Goal: Transaction & Acquisition: Subscribe to service/newsletter

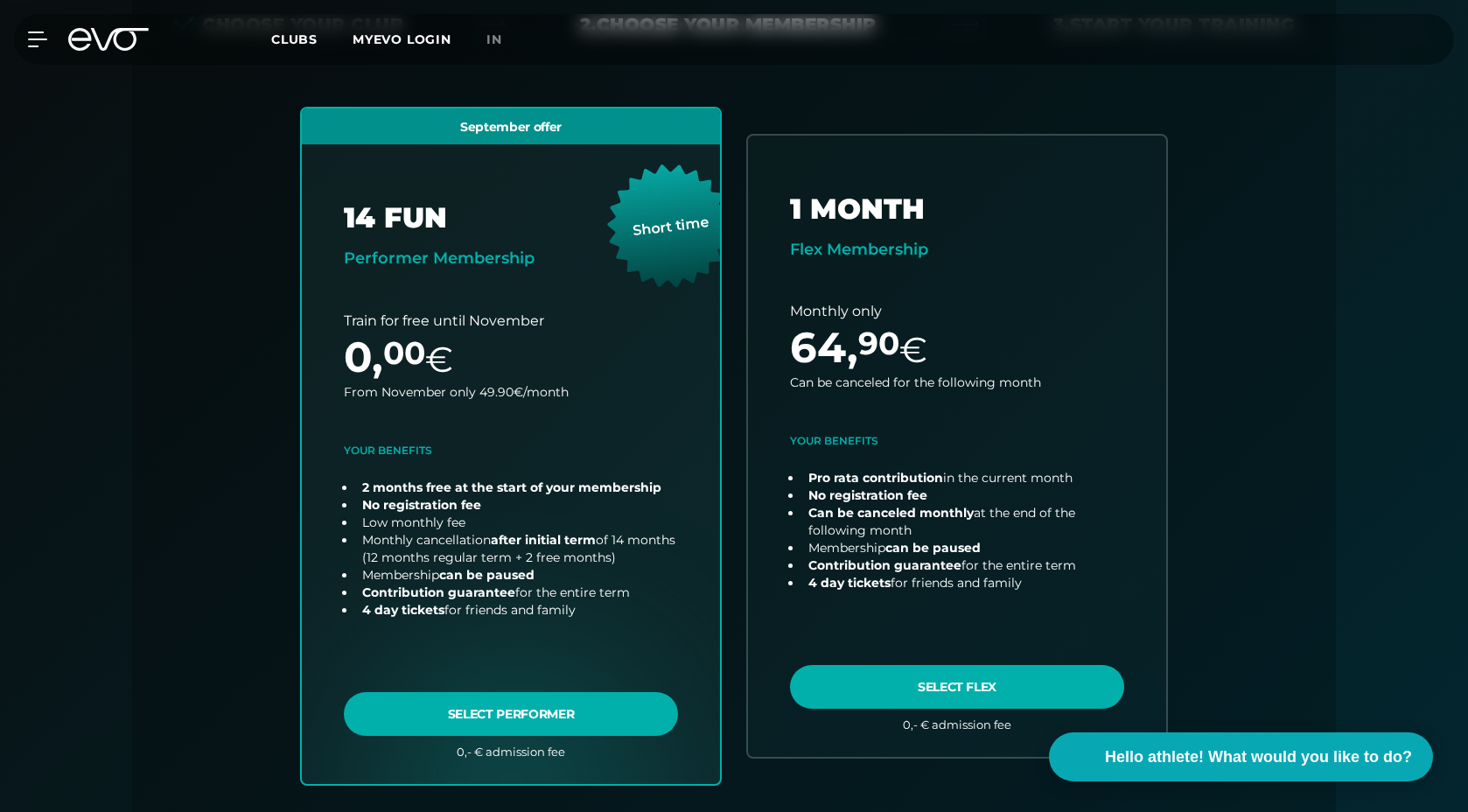
scroll to position [466, 0]
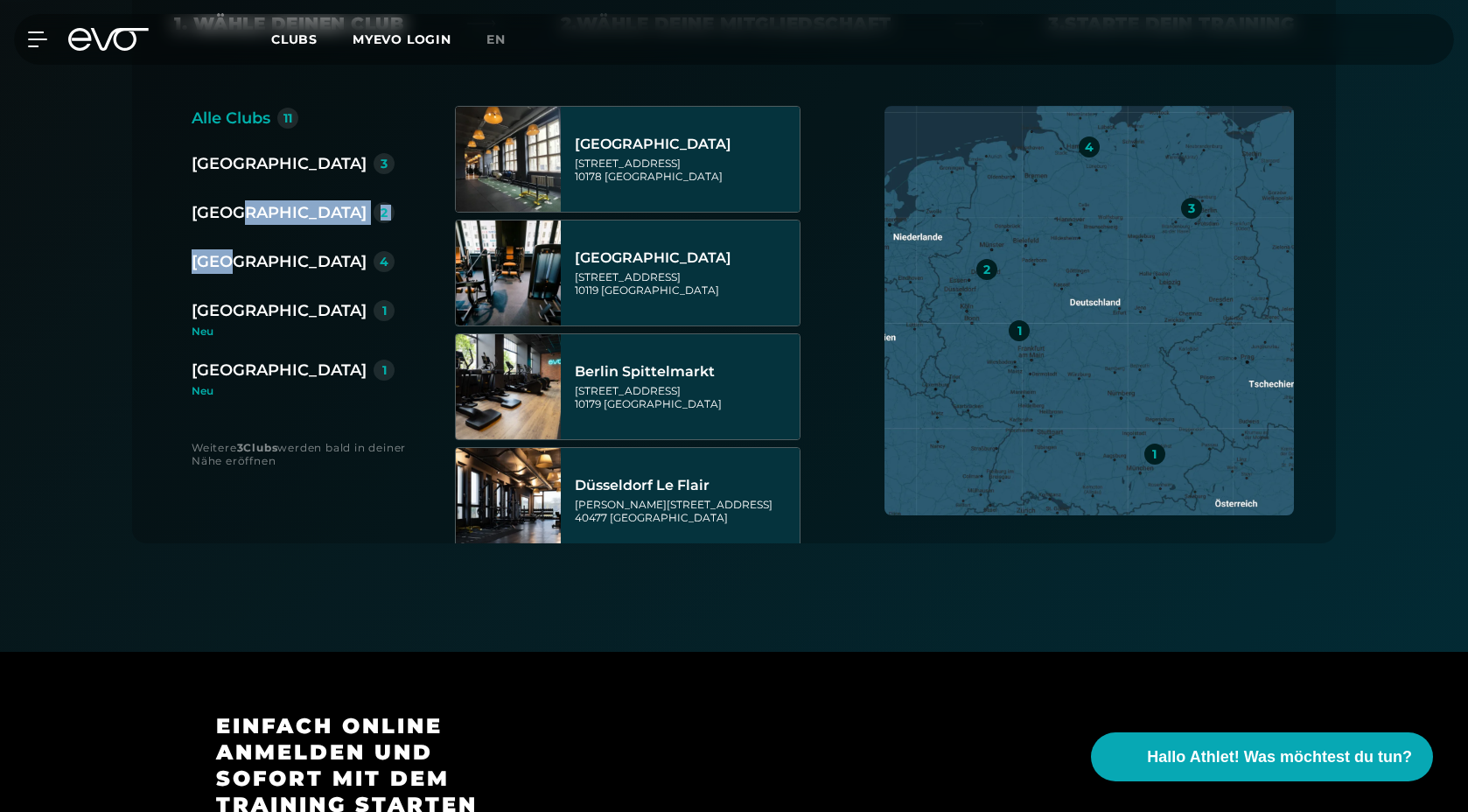
drag, startPoint x: 242, startPoint y: 217, endPoint x: 241, endPoint y: 153, distance: 64.0
click at [241, 153] on div "Berlin 3 [GEOGRAPHIC_DATA] 2 [GEOGRAPHIC_DATA] 4 [GEOGRAPHIC_DATA] 1 [GEOGRAPHI…" at bounding box center [300, 273] width 217 height 245
click at [227, 151] on div "[GEOGRAPHIC_DATA]" at bounding box center [279, 163] width 175 height 25
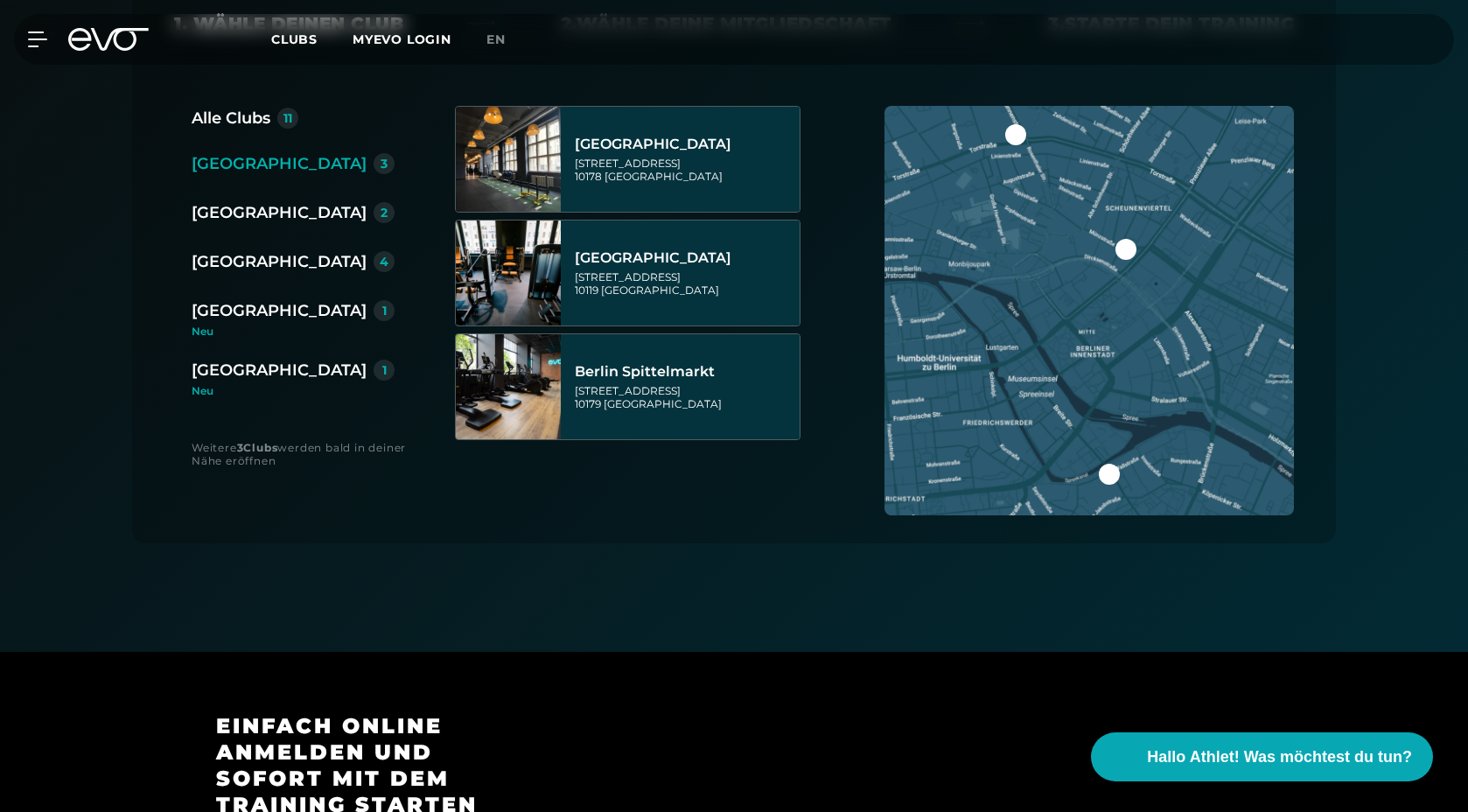
click at [244, 75] on div "MyEVO Login Über EVO Mitgliedschaften Probetraining TAGESPASS EVO Studios [GEOG…" at bounding box center [734, 39] width 1468 height 78
click at [250, 106] on div "Alle Clubs" at bounding box center [230, 117] width 78 height 25
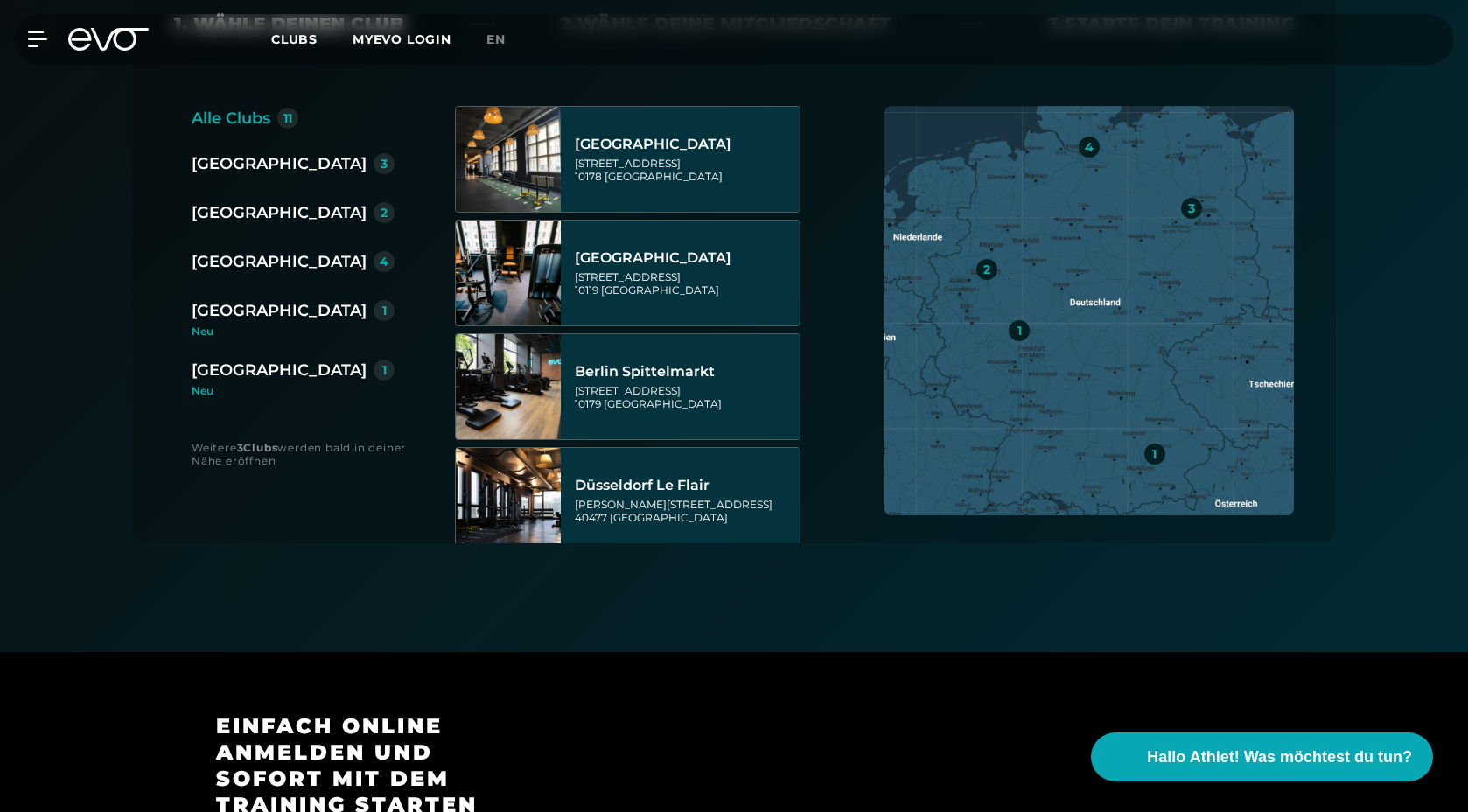
click at [258, 200] on div "[GEOGRAPHIC_DATA]" at bounding box center [279, 212] width 175 height 25
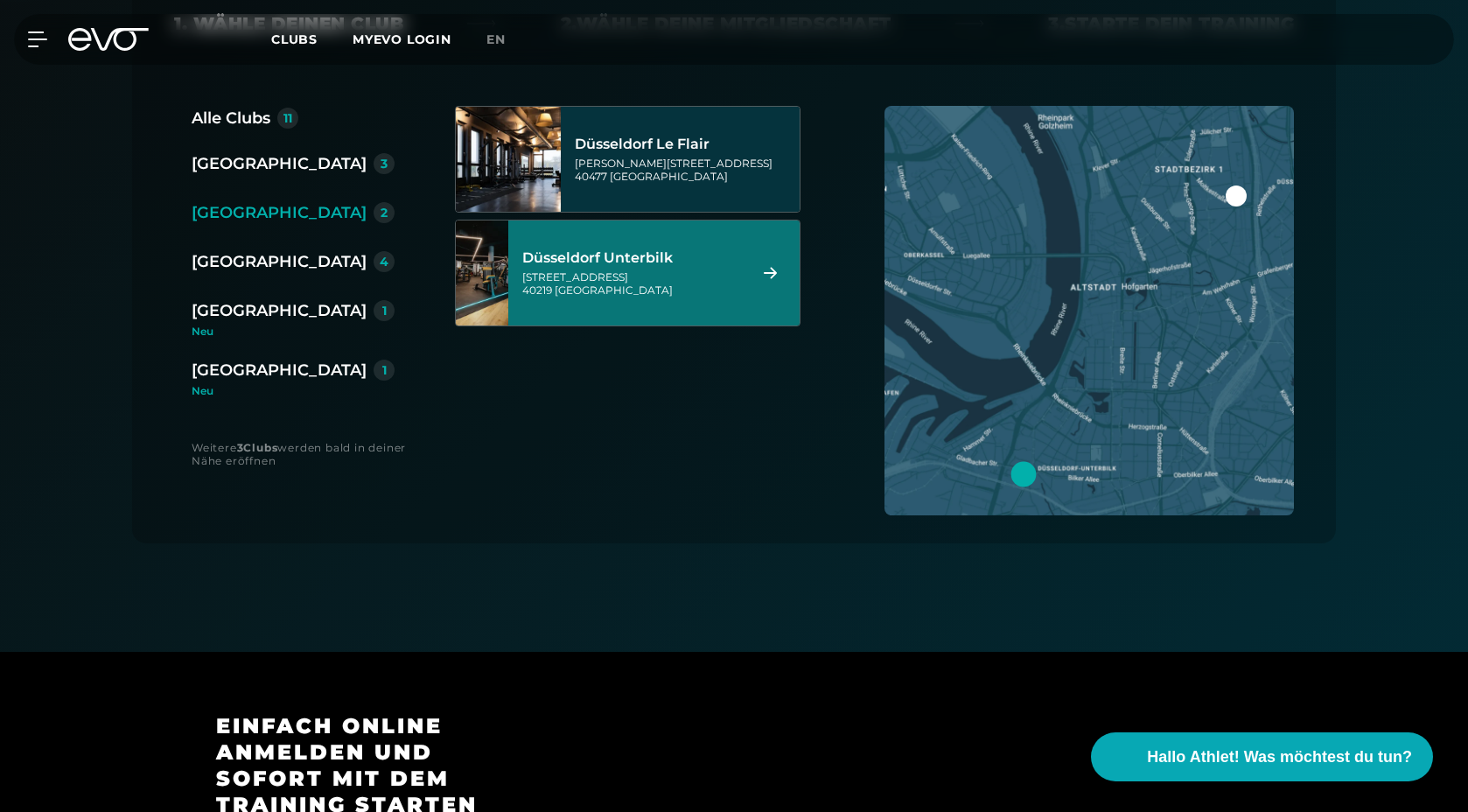
click at [596, 270] on div "[STREET_ADDRESS]" at bounding box center [632, 283] width 219 height 26
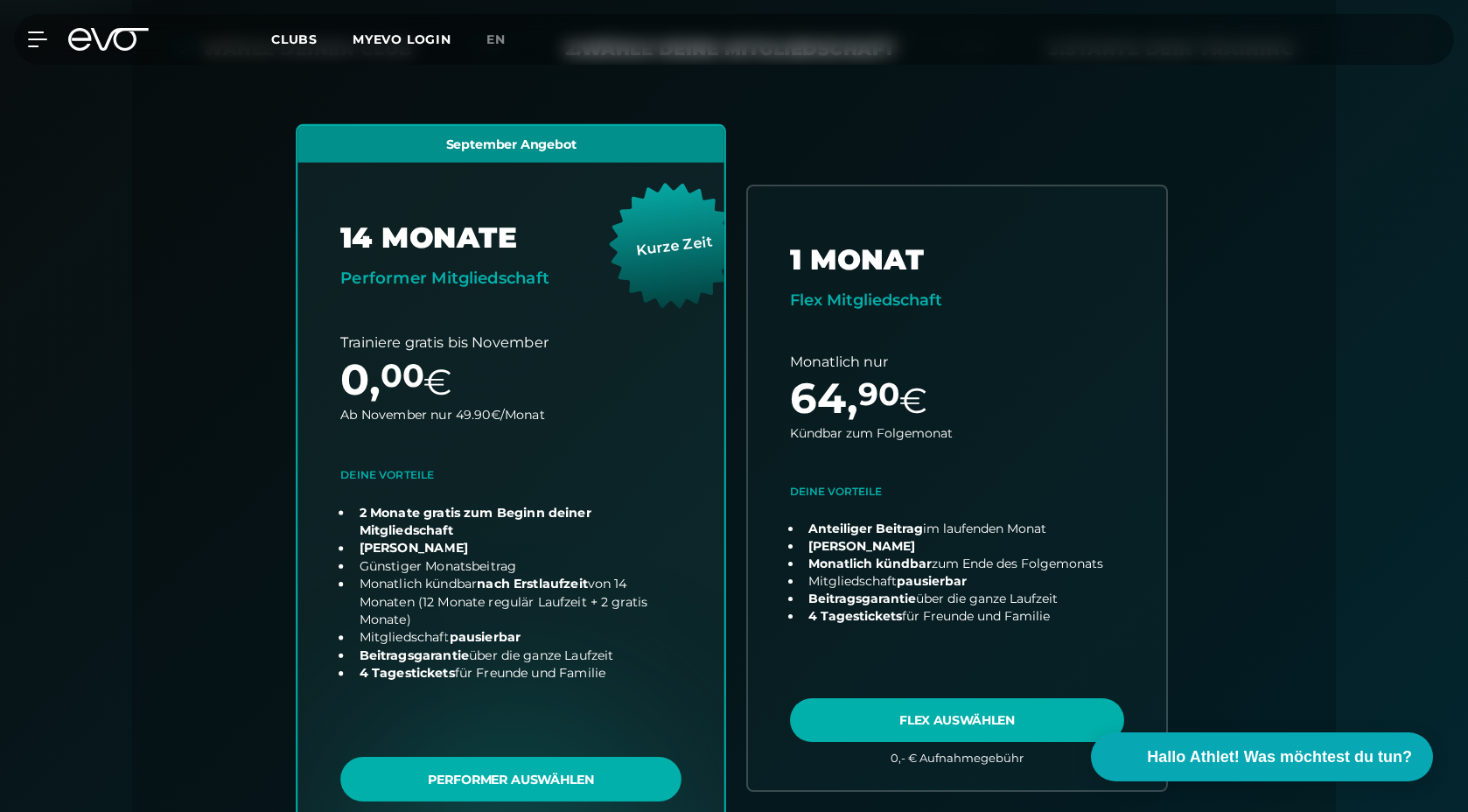
scroll to position [491, 0]
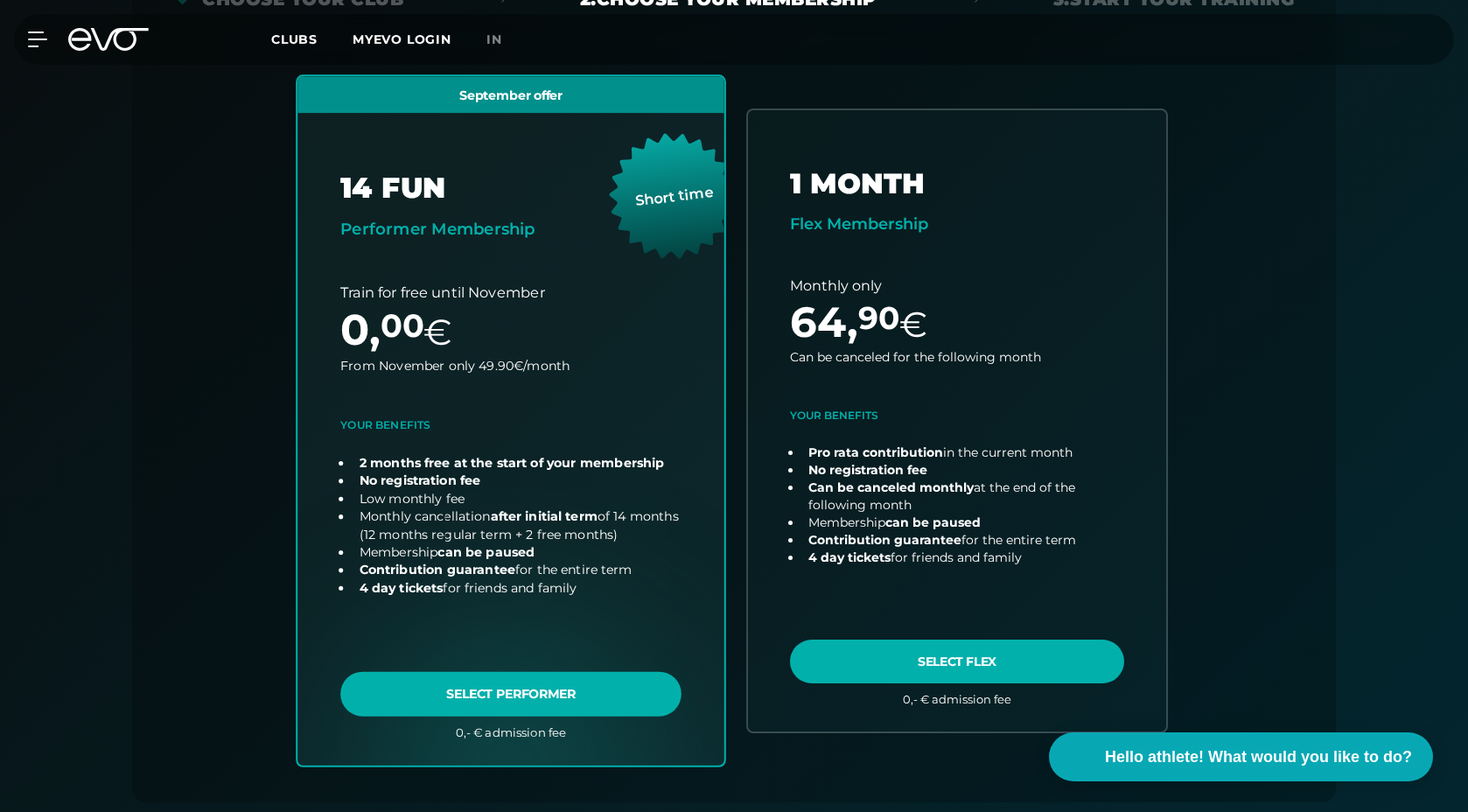
click at [468, 486] on link "choose plan" at bounding box center [511, 421] width 427 height 688
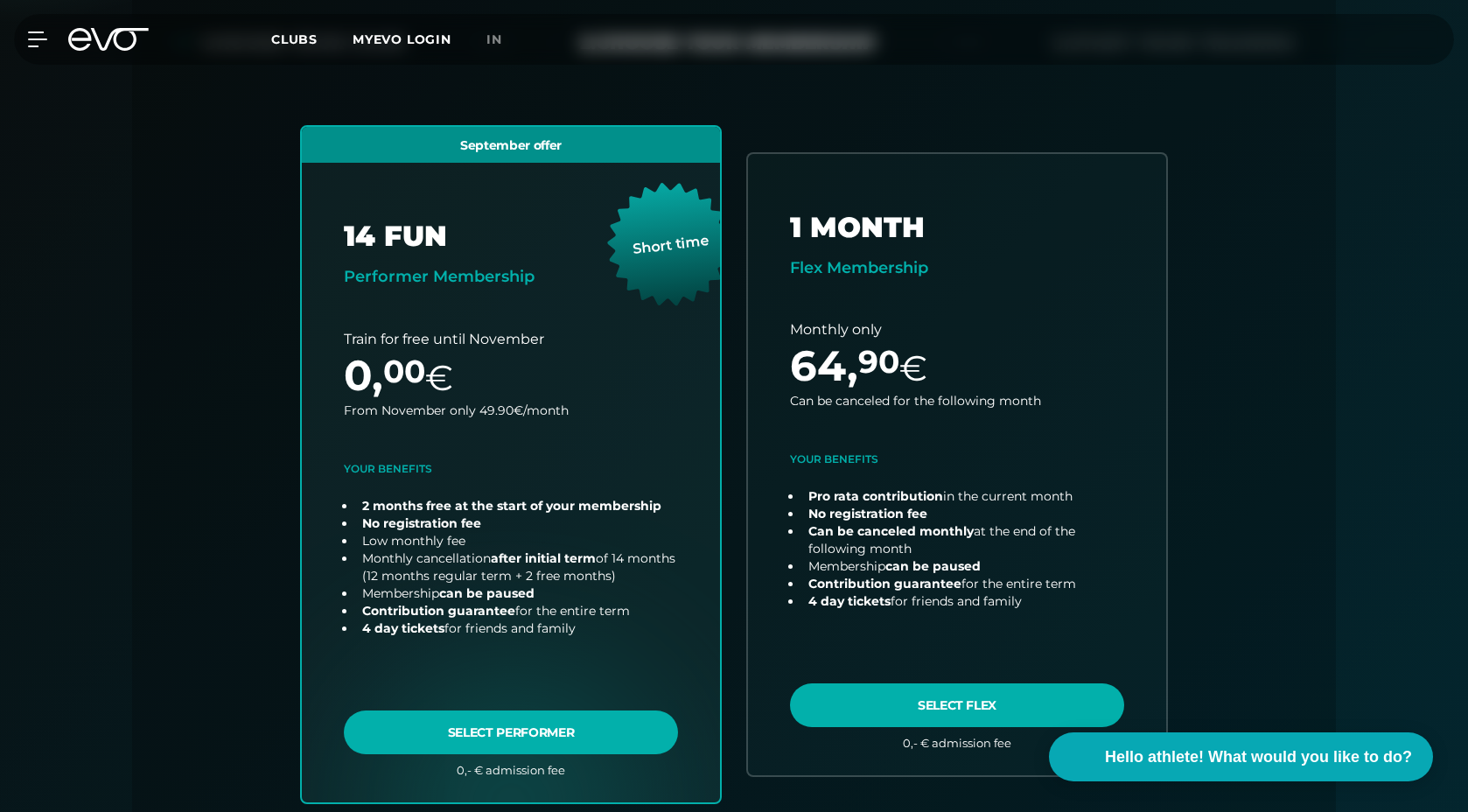
scroll to position [445, 0]
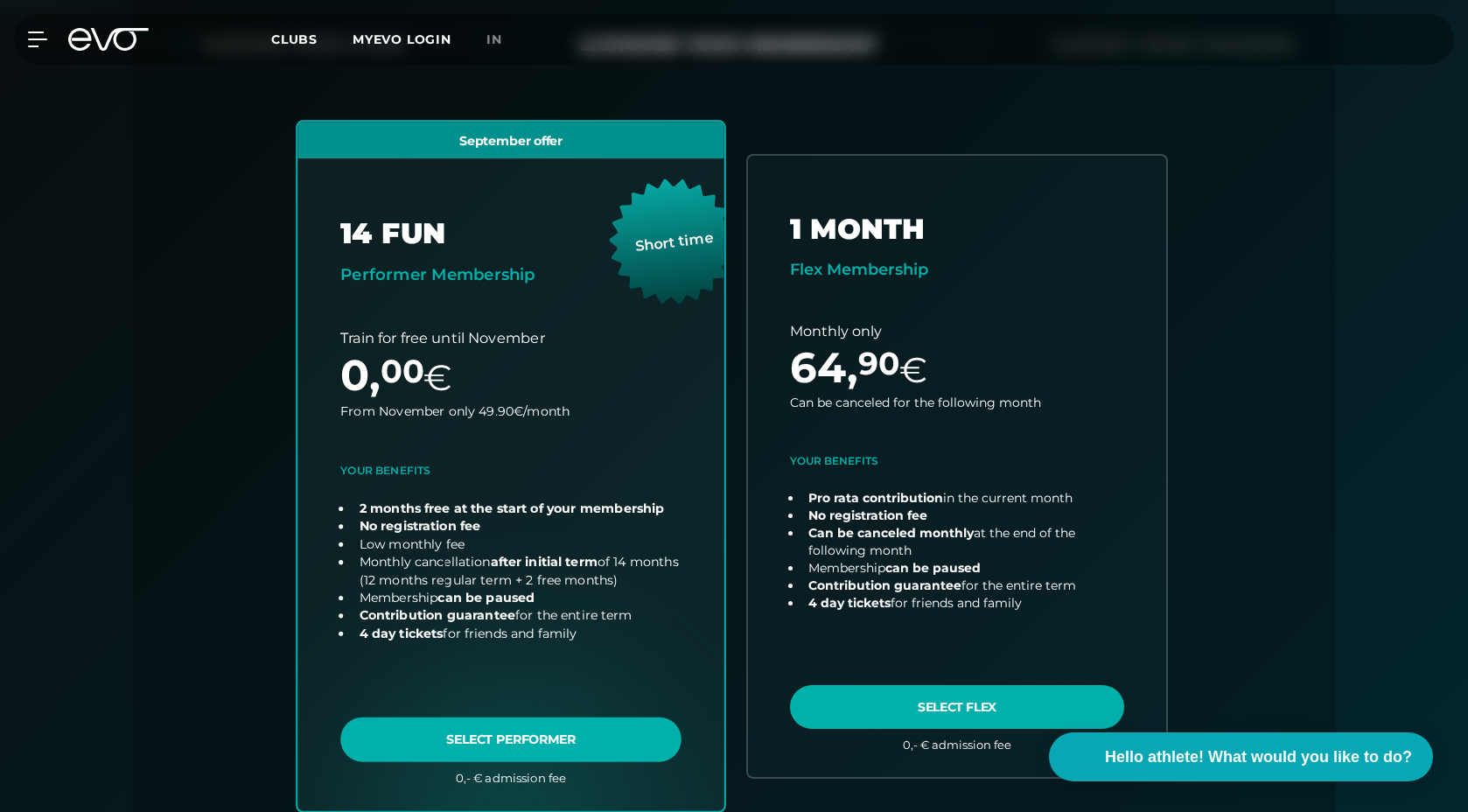
click at [434, 705] on link "choose plan" at bounding box center [511, 466] width 427 height 688
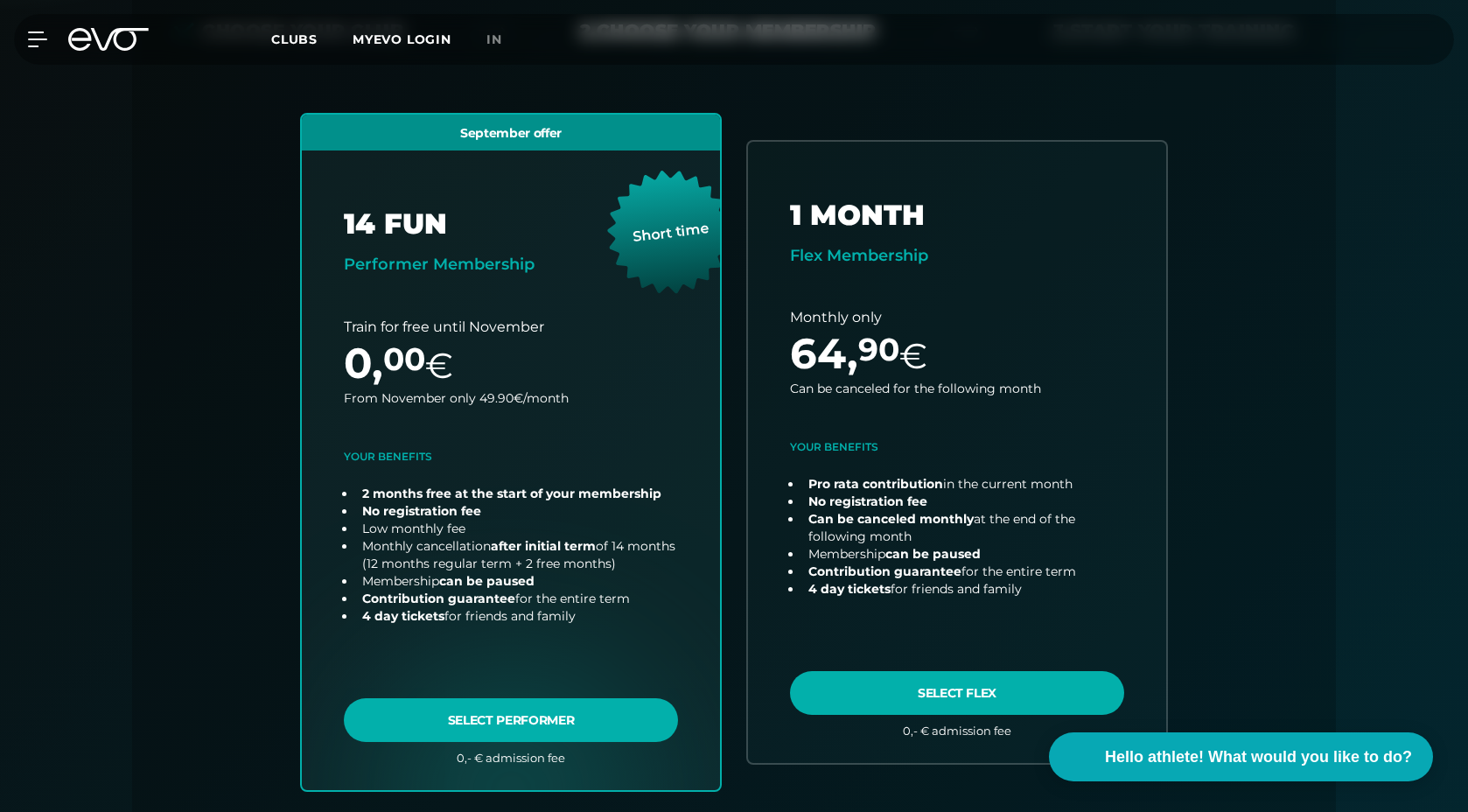
scroll to position [459, 0]
click at [732, 376] on div "September offer 14 FUN Performer Membership Short time Train for free until Nov…" at bounding box center [734, 474] width 896 height 721
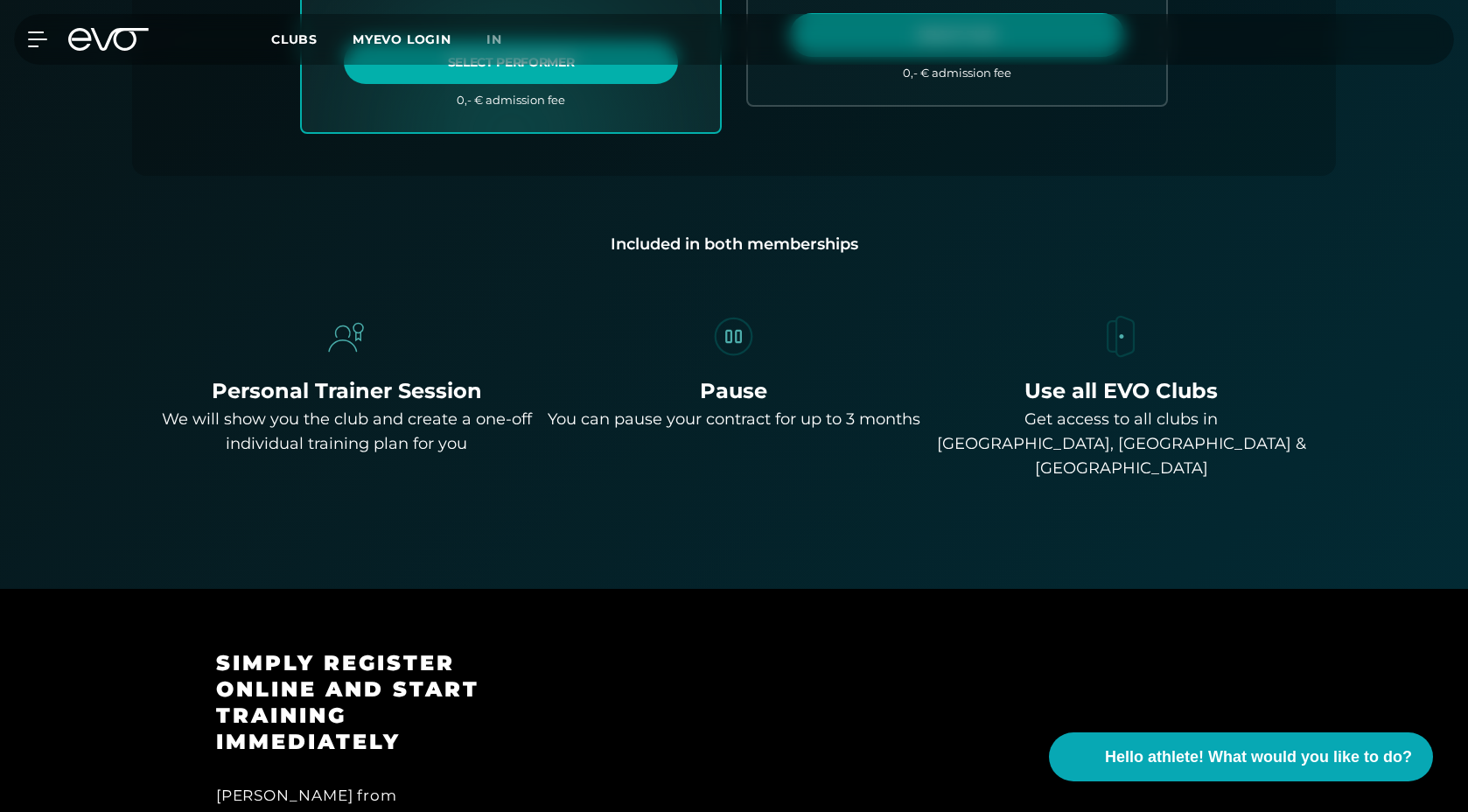
scroll to position [1121, 0]
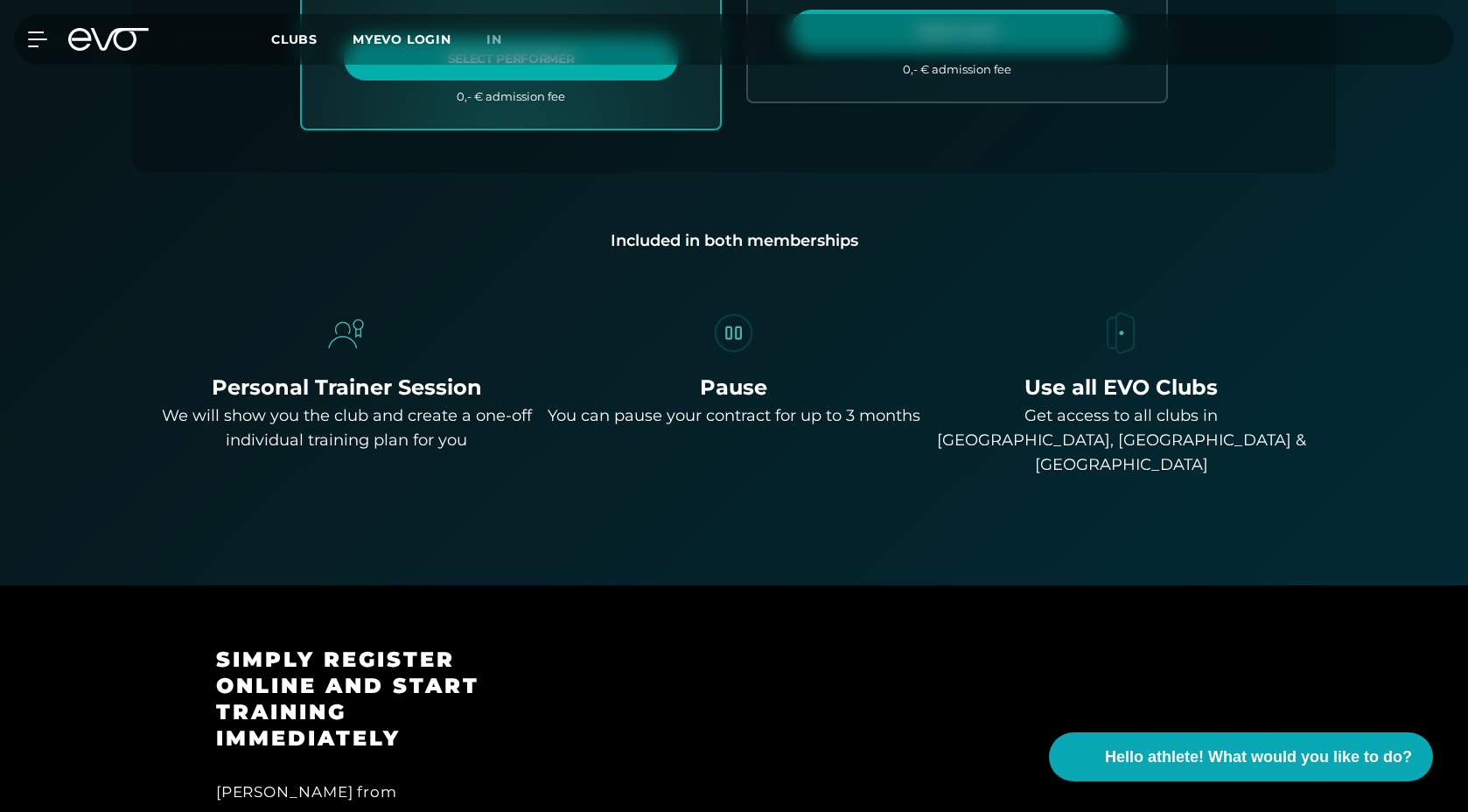
click at [902, 403] on div "You can pause your contract for up to 3 months" at bounding box center [734, 415] width 372 height 25
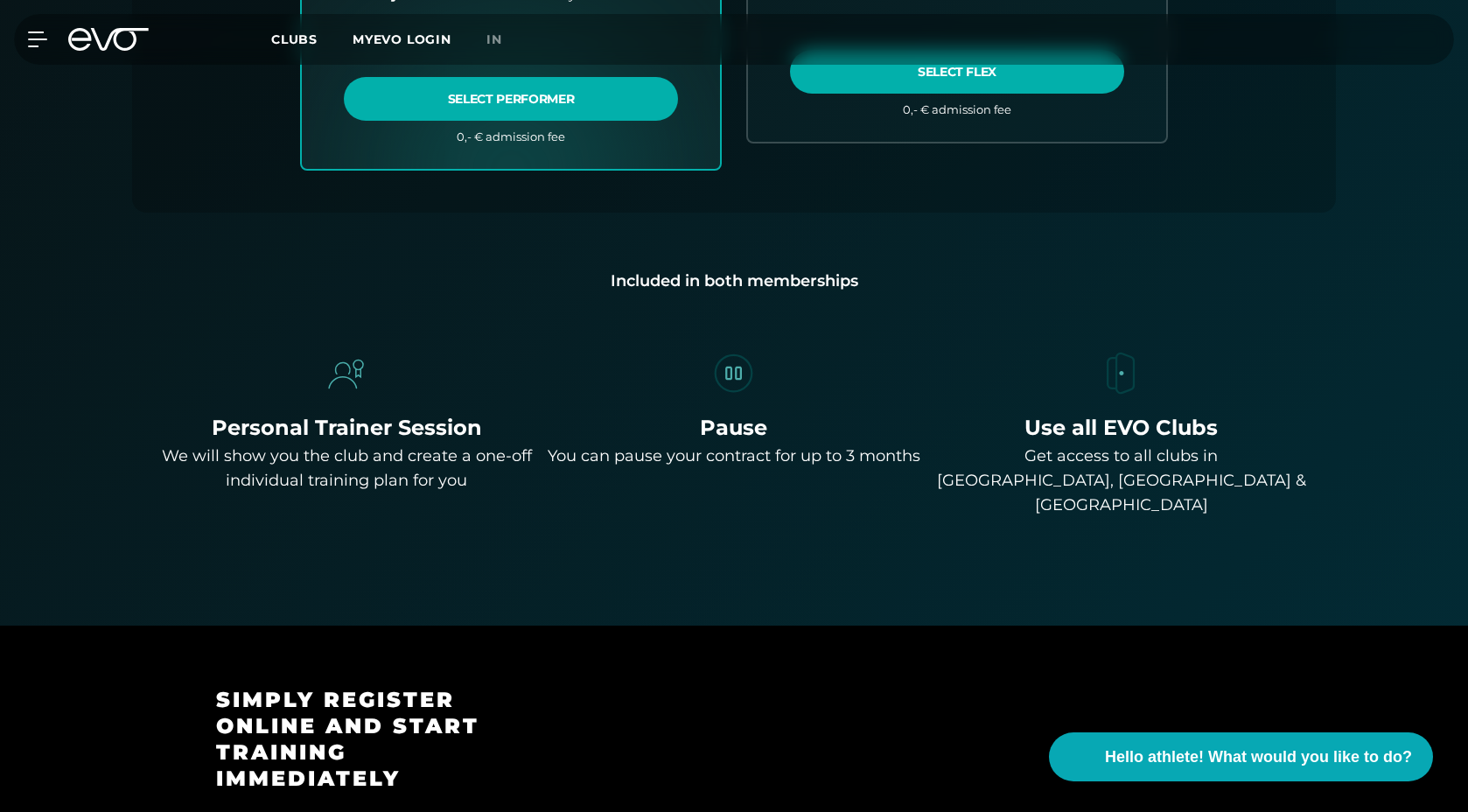
scroll to position [1050, 0]
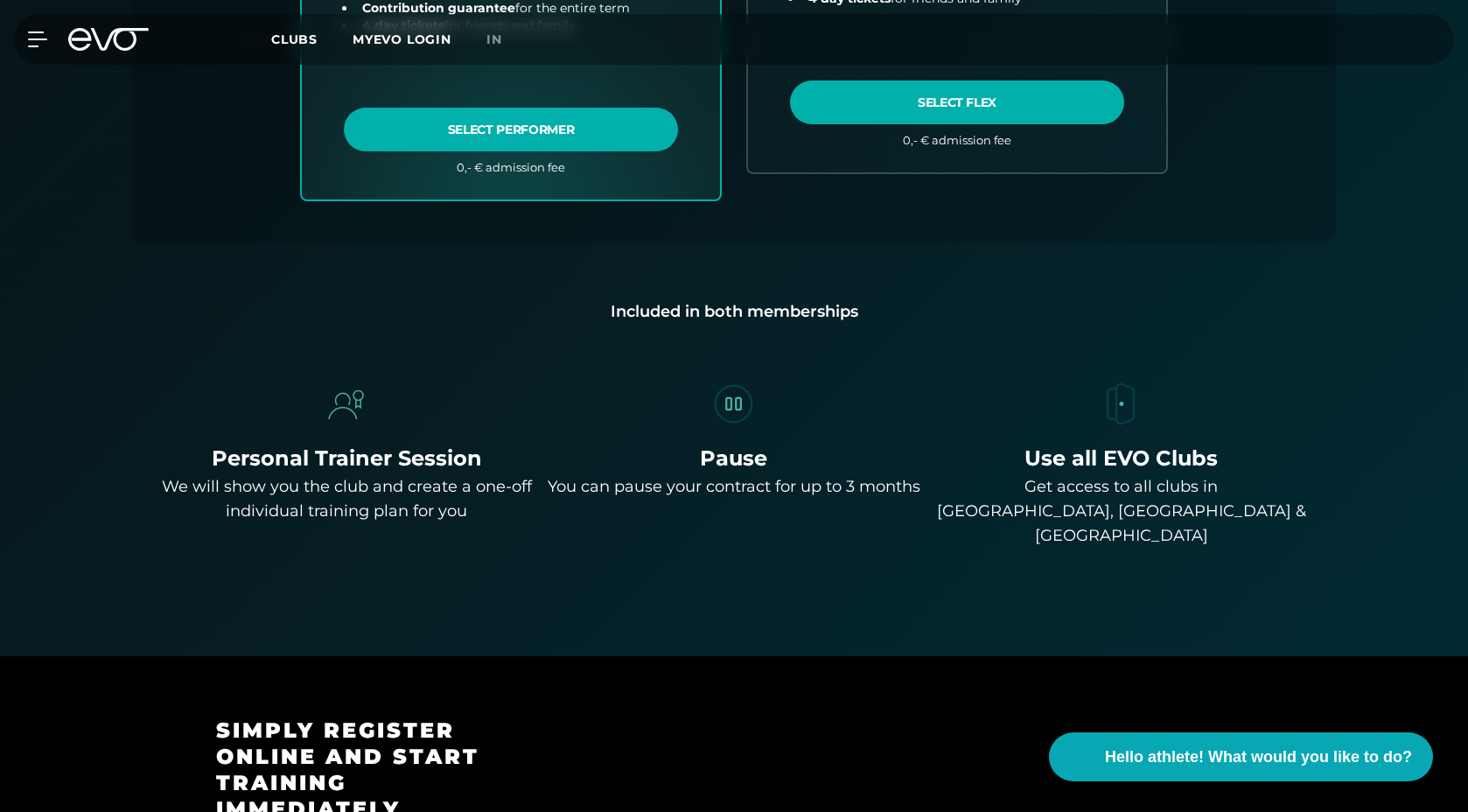
click at [915, 442] on div "Pause" at bounding box center [734, 458] width 372 height 32
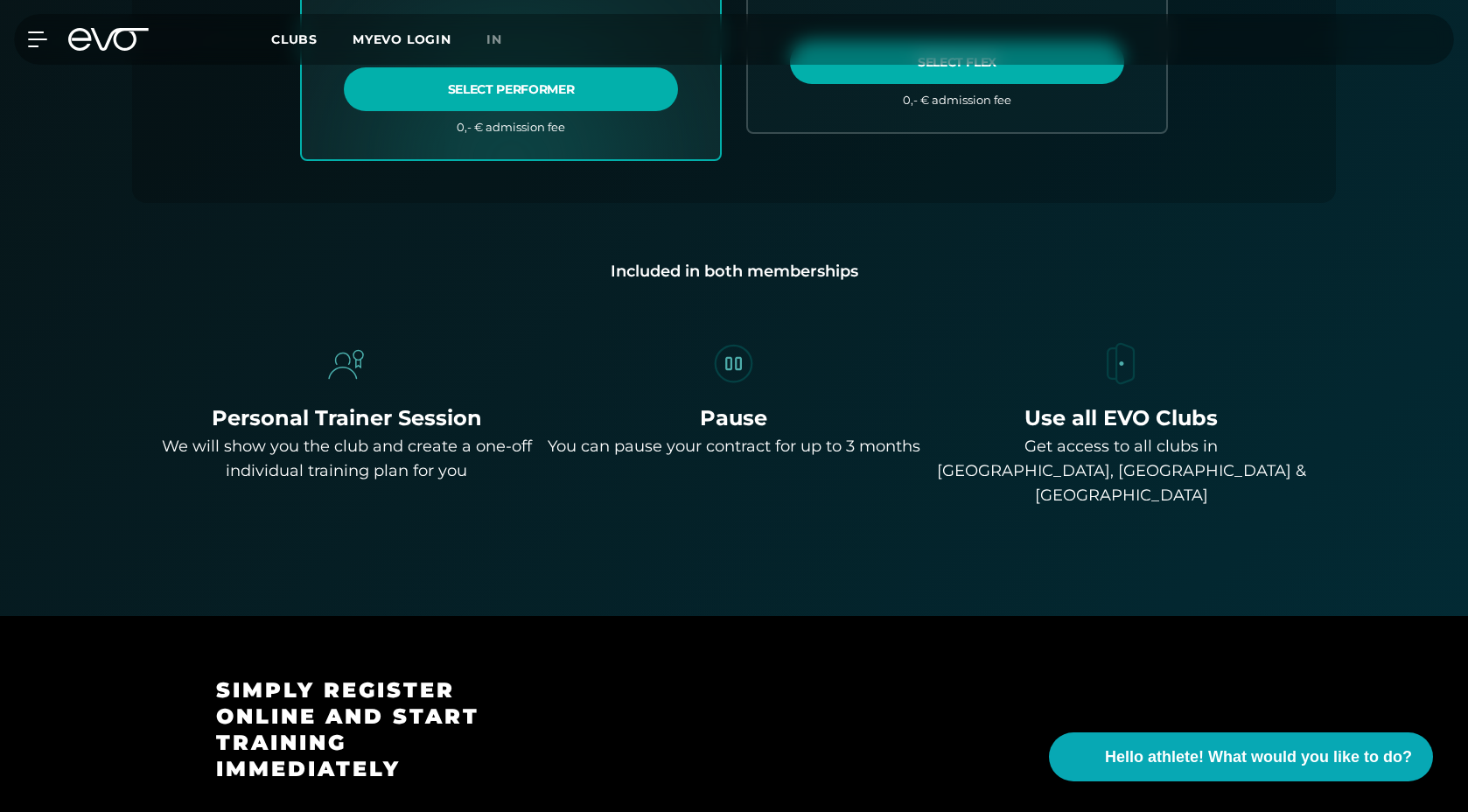
scroll to position [1087, 0]
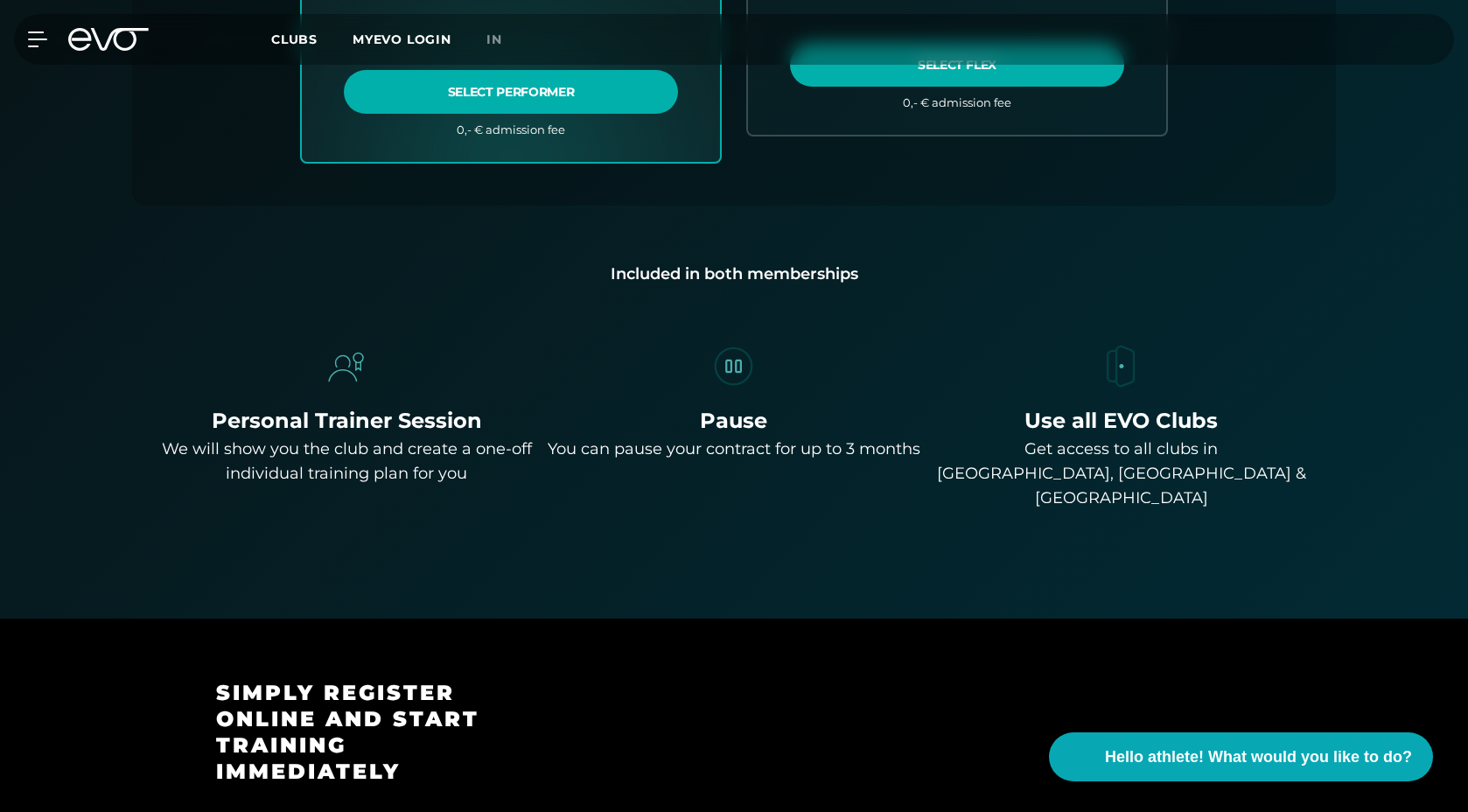
click at [907, 437] on div "You can pause your contract for up to 3 months" at bounding box center [734, 449] width 372 height 25
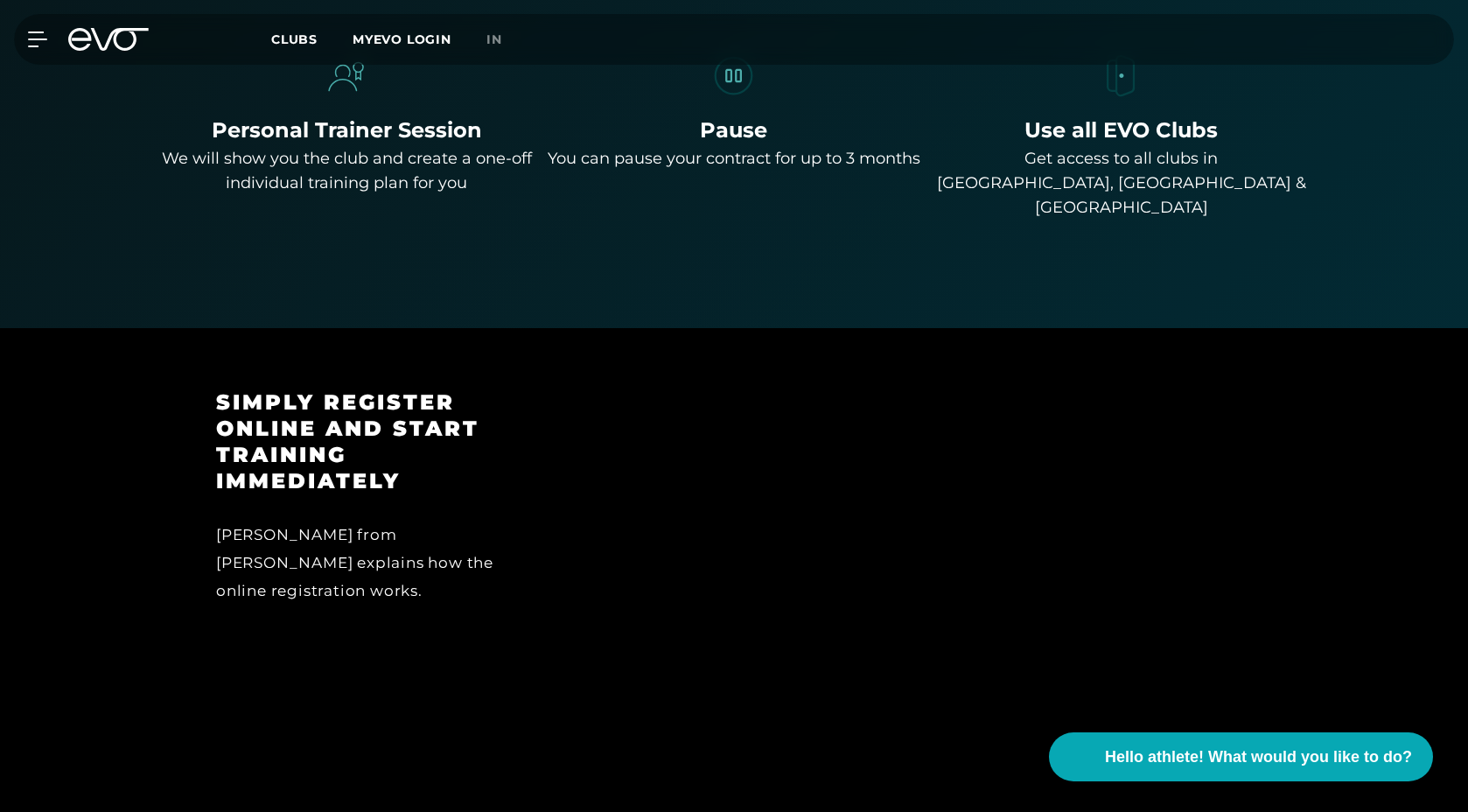
scroll to position [1431, 0]
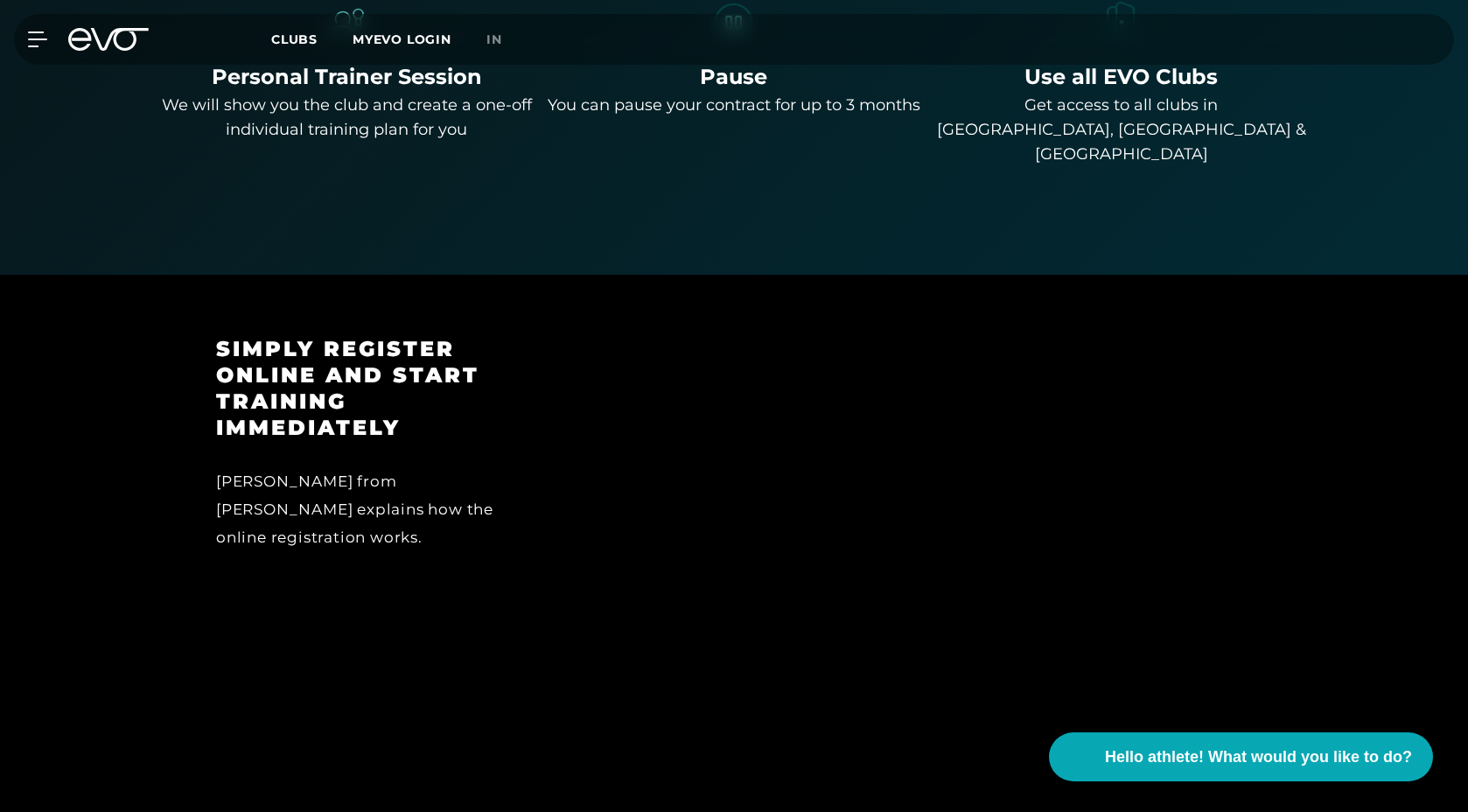
click at [563, 472] on div at bounding box center [914, 535] width 724 height 400
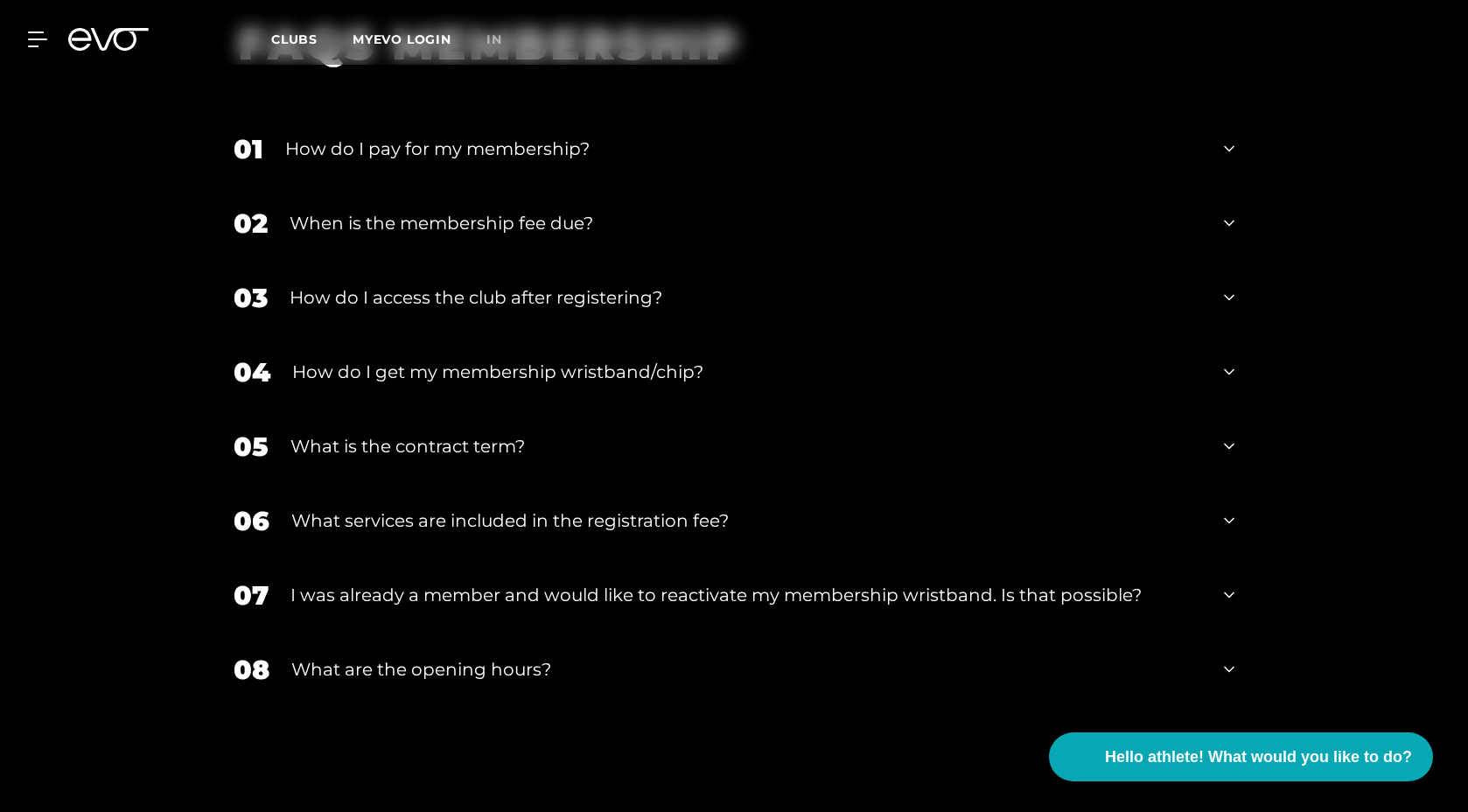
scroll to position [3067, 0]
click at [519, 434] on div "What is the contract term?" at bounding box center [746, 447] width 912 height 26
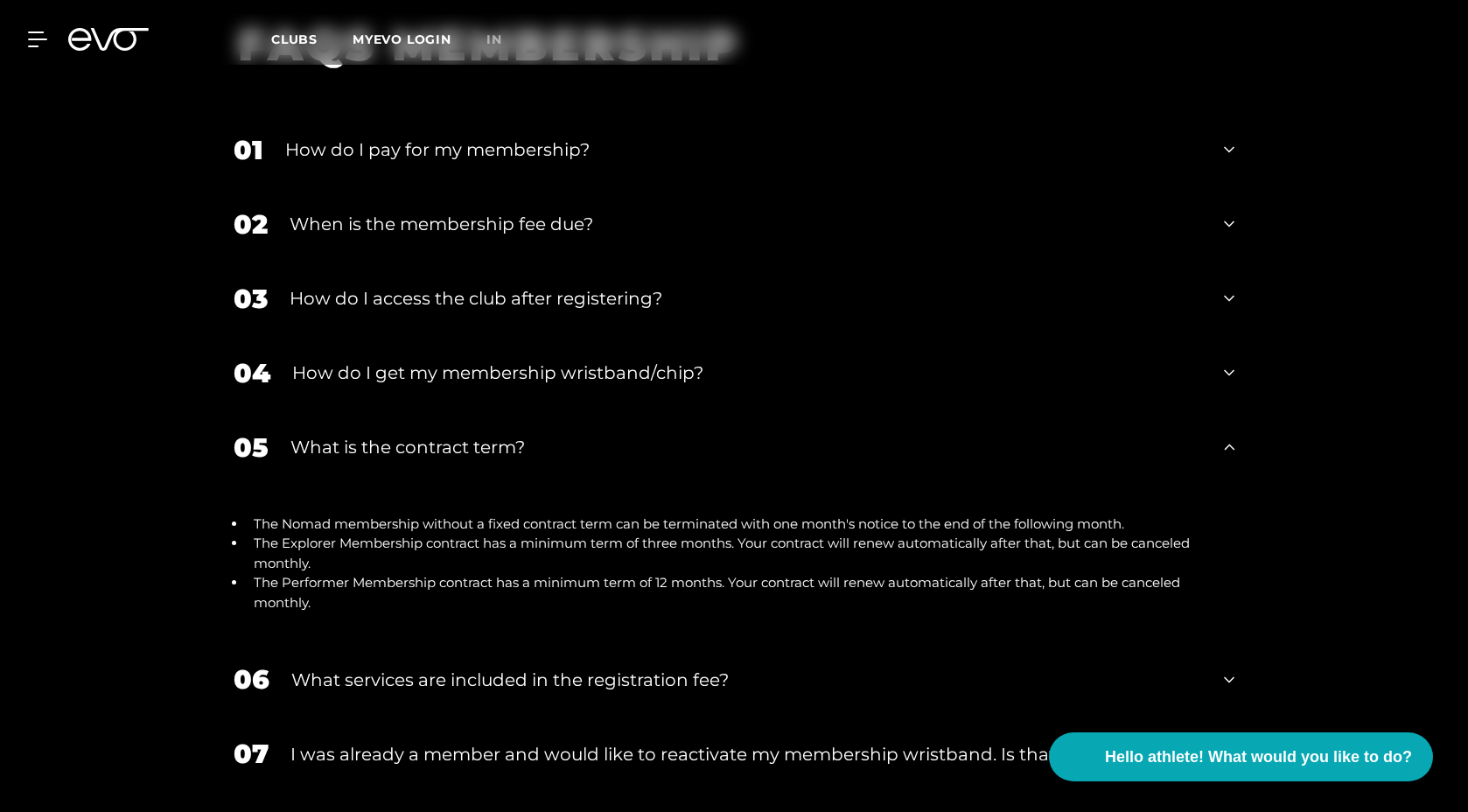
click at [536, 362] on font "How do I get my membership wristband/chip?" at bounding box center [498, 372] width 412 height 21
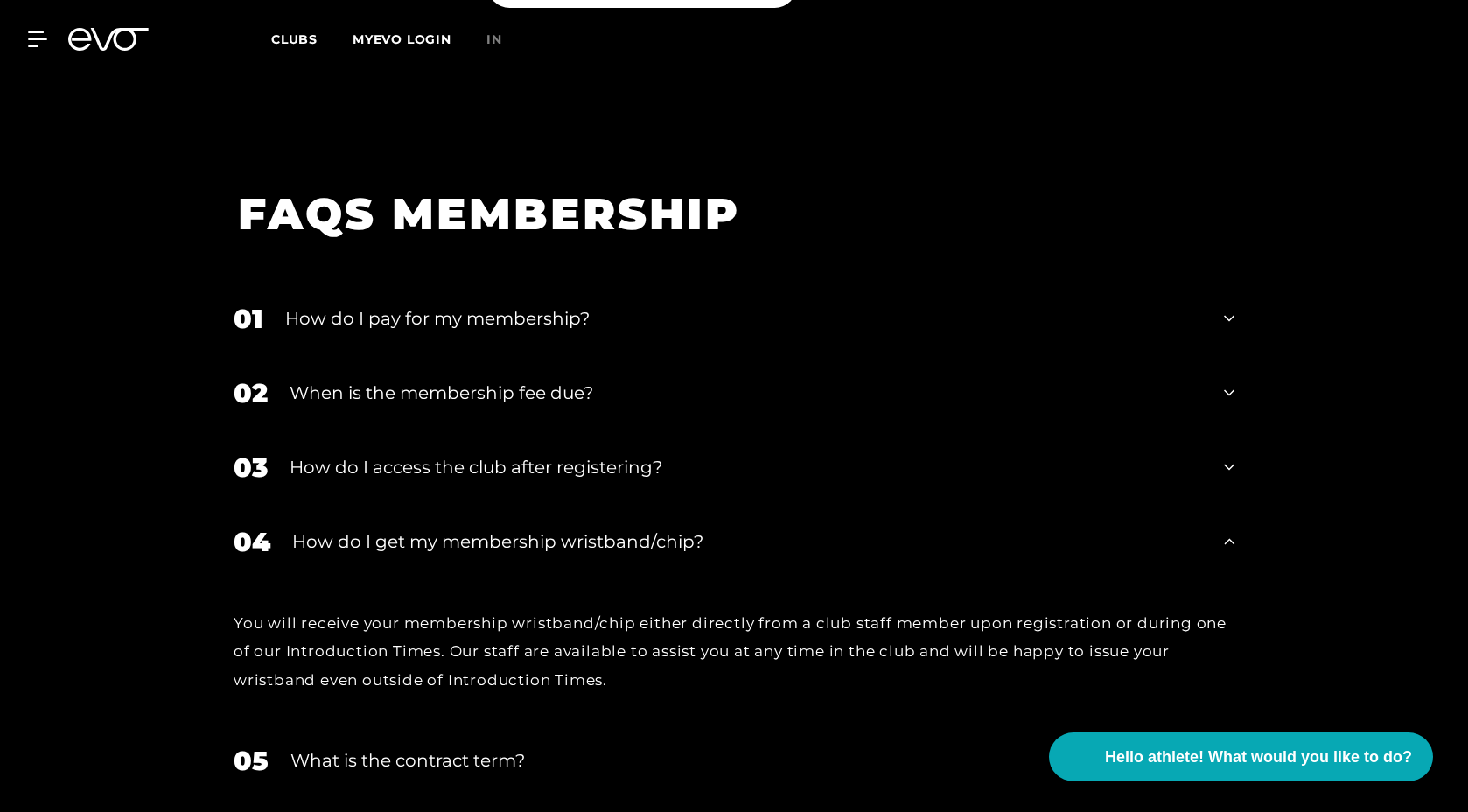
scroll to position [2896, 0]
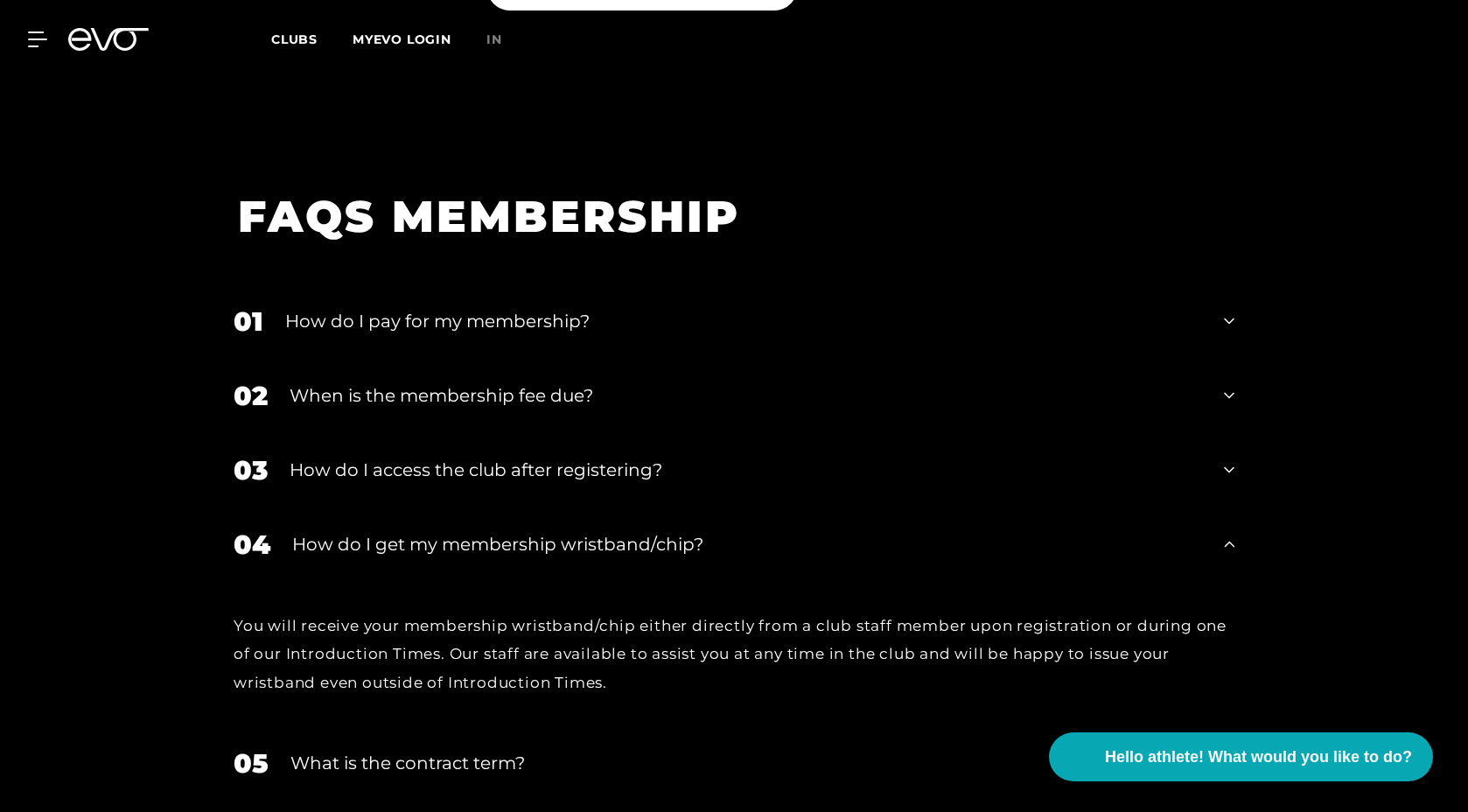
click at [515, 284] on div "01 How do I pay for my membership?" at bounding box center [734, 321] width 1036 height 75
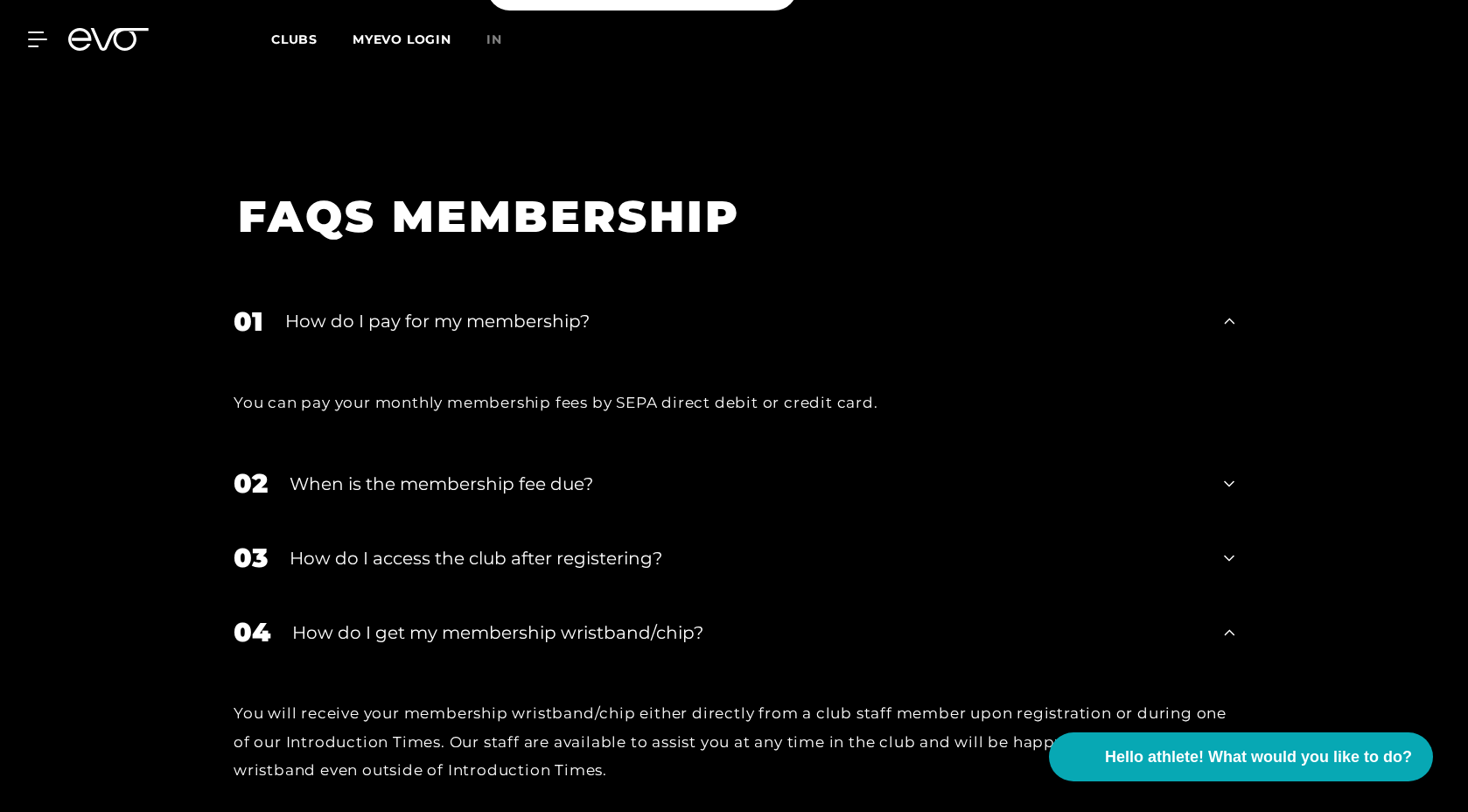
click at [530, 446] on div "02 When is the membership fee due?" at bounding box center [734, 483] width 1036 height 75
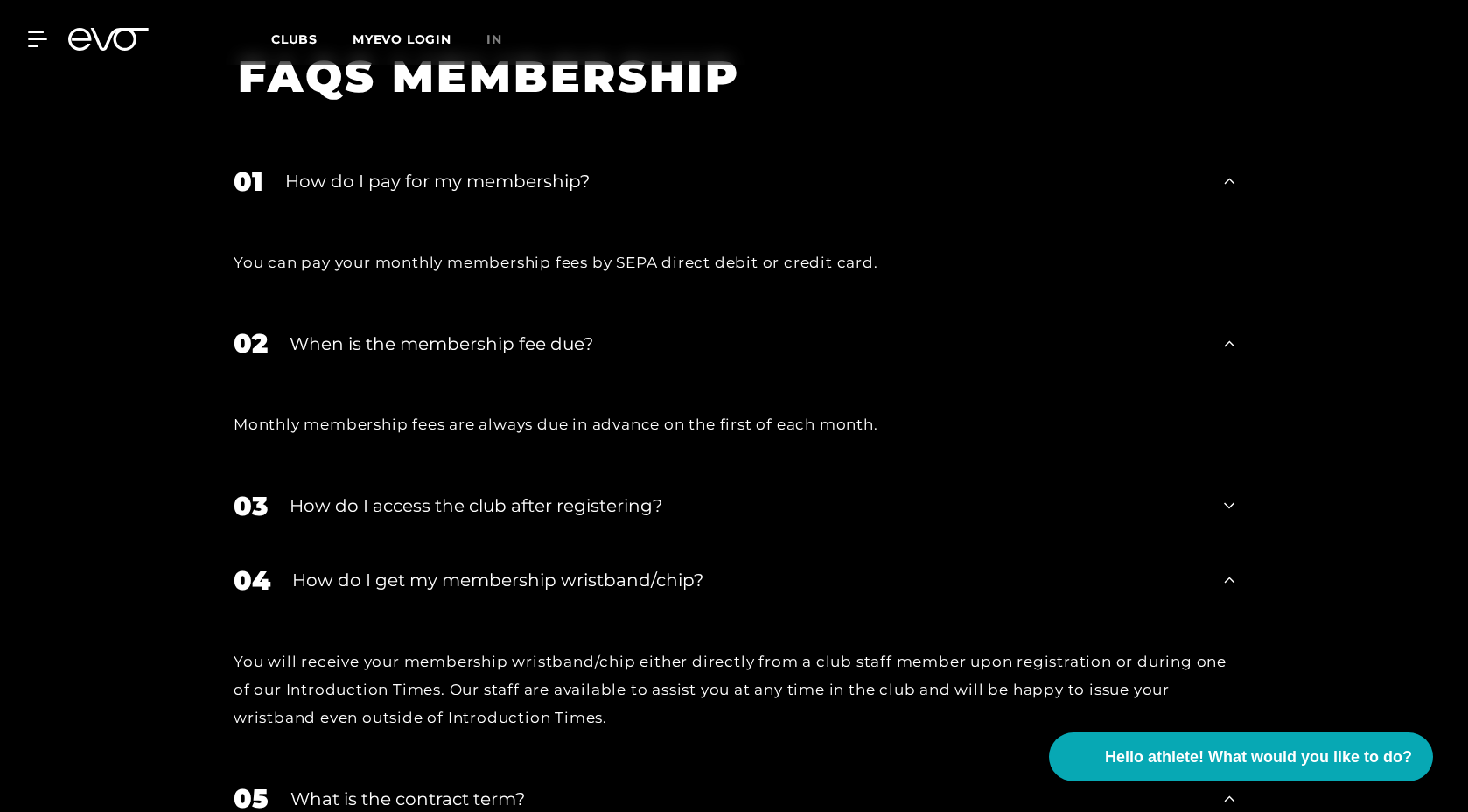
scroll to position [3045, 0]
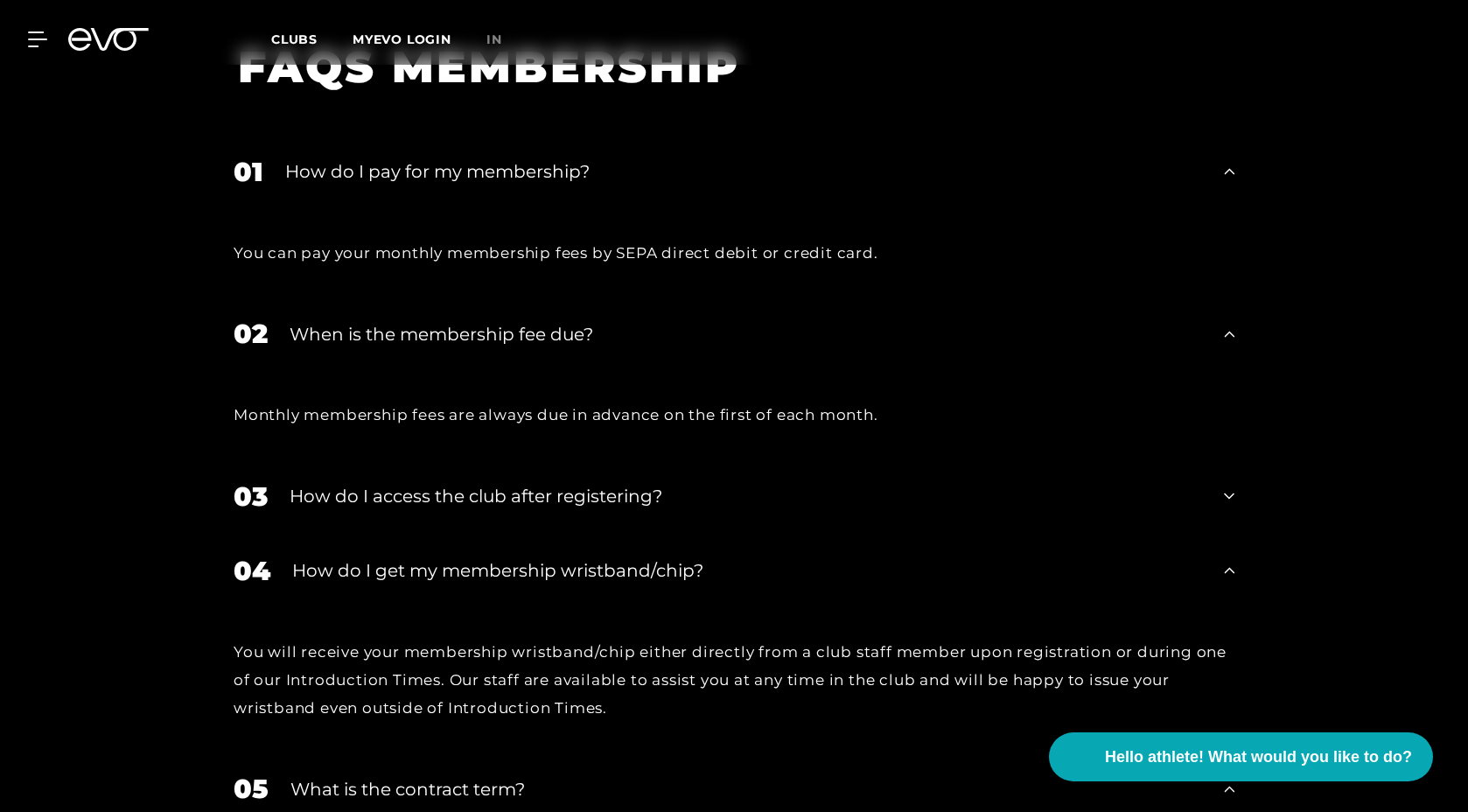
click at [536, 485] on font "How do I access the club after registering?" at bounding box center [475, 495] width 372 height 21
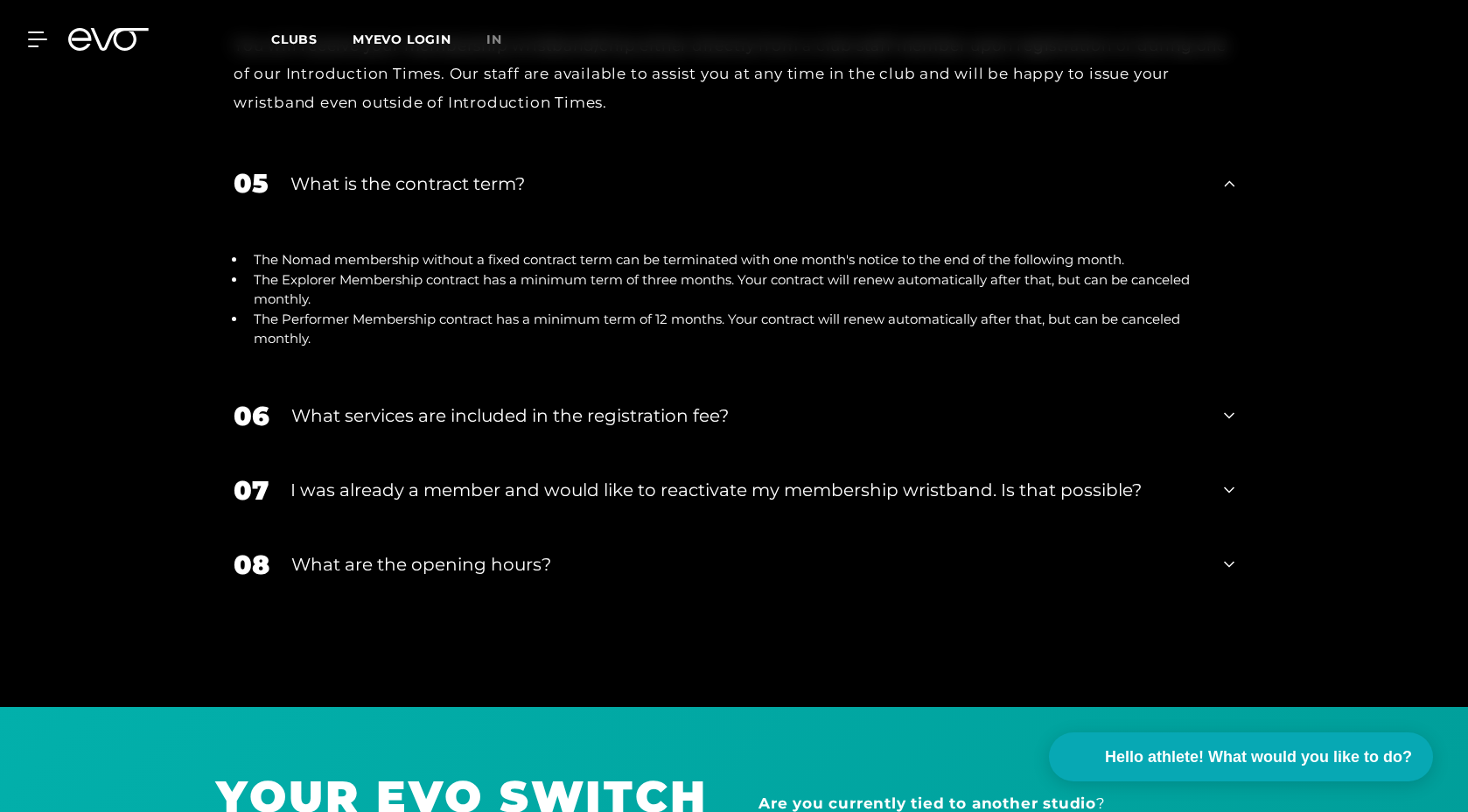
scroll to position [3769, 0]
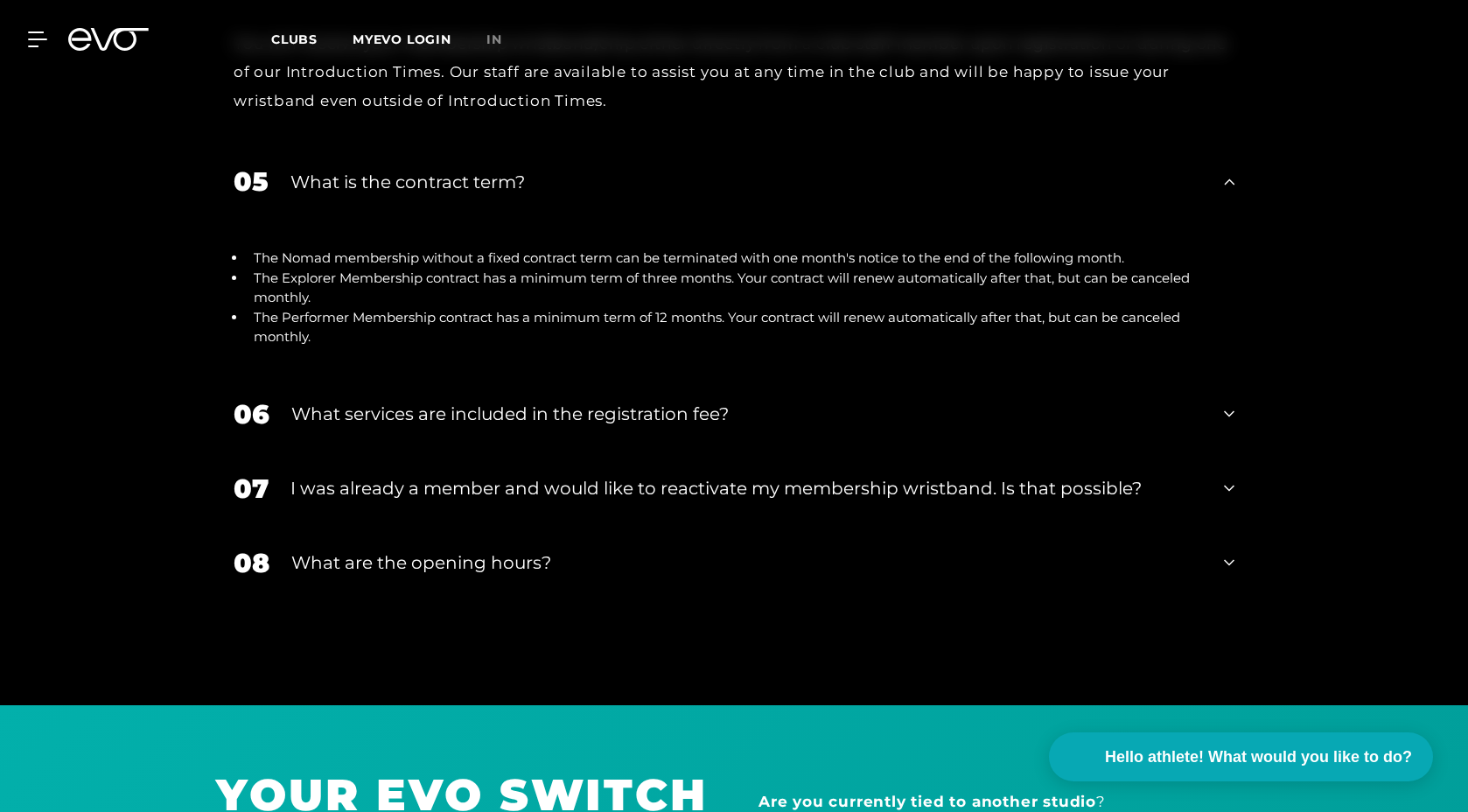
click at [780, 401] on div "What services are included in the registration fee?" at bounding box center [747, 413] width 911 height 26
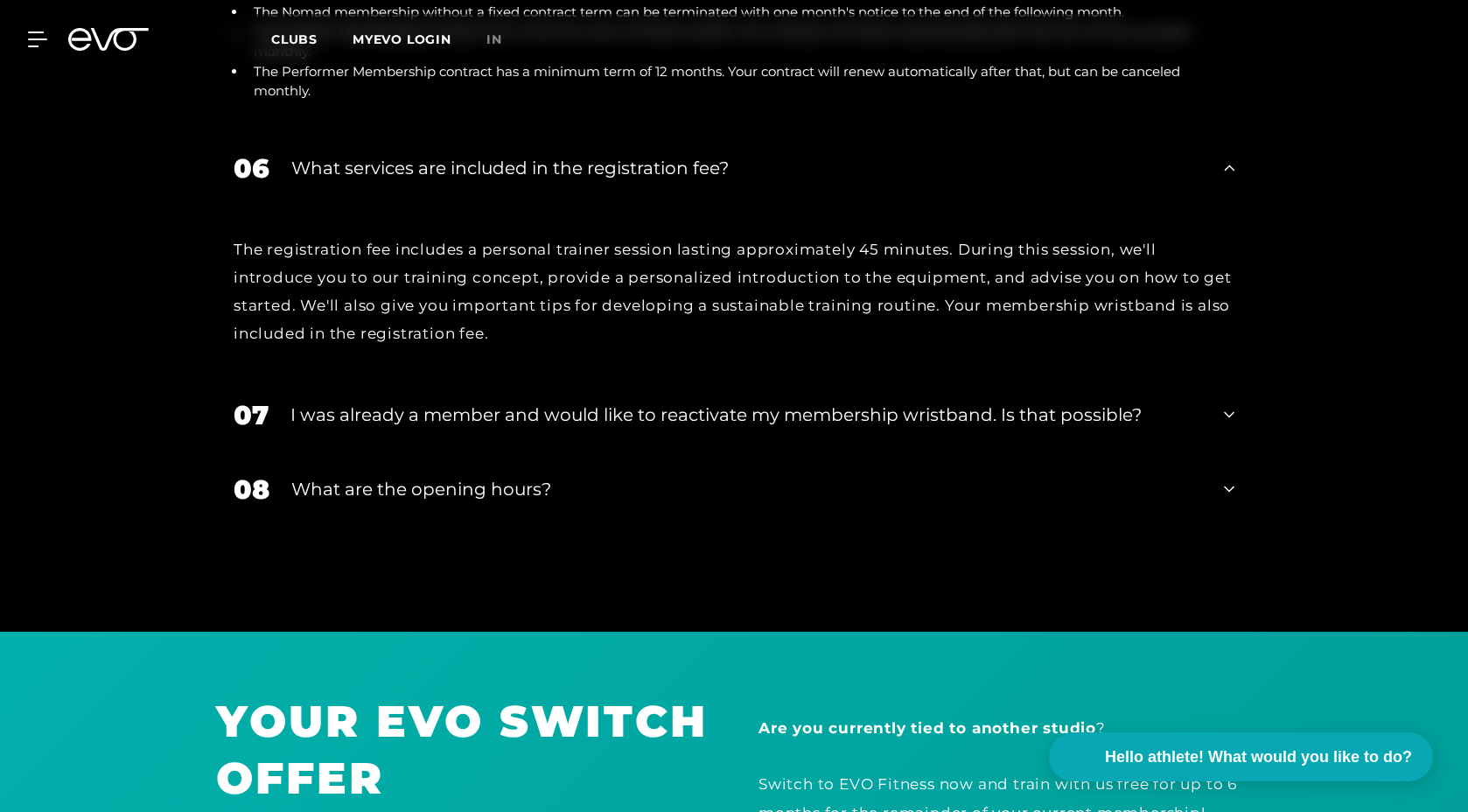
scroll to position [4018, 0]
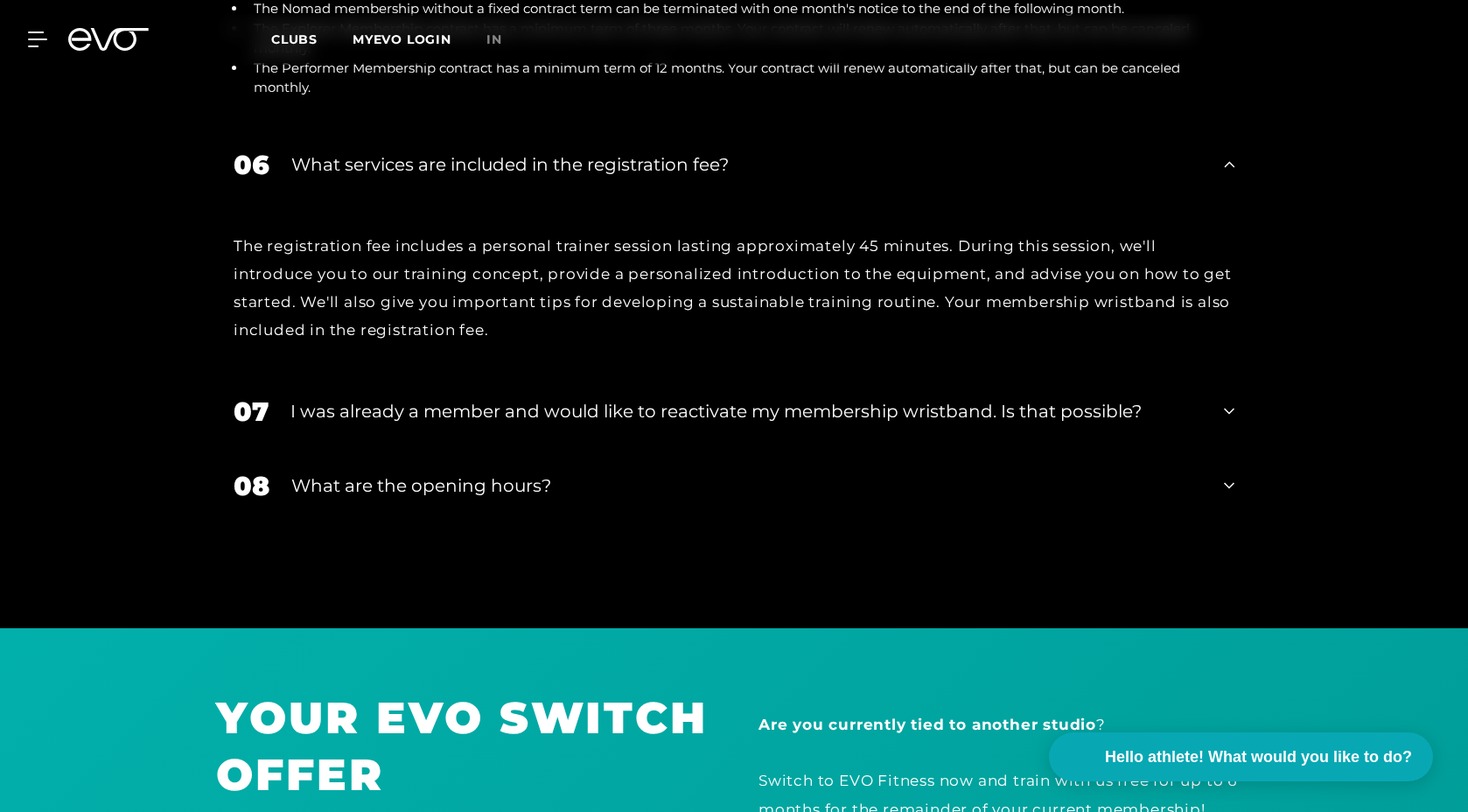
click at [796, 401] on font "I was already a member and would like to reactivate my membership wristband. Is…" at bounding box center [716, 411] width 851 height 21
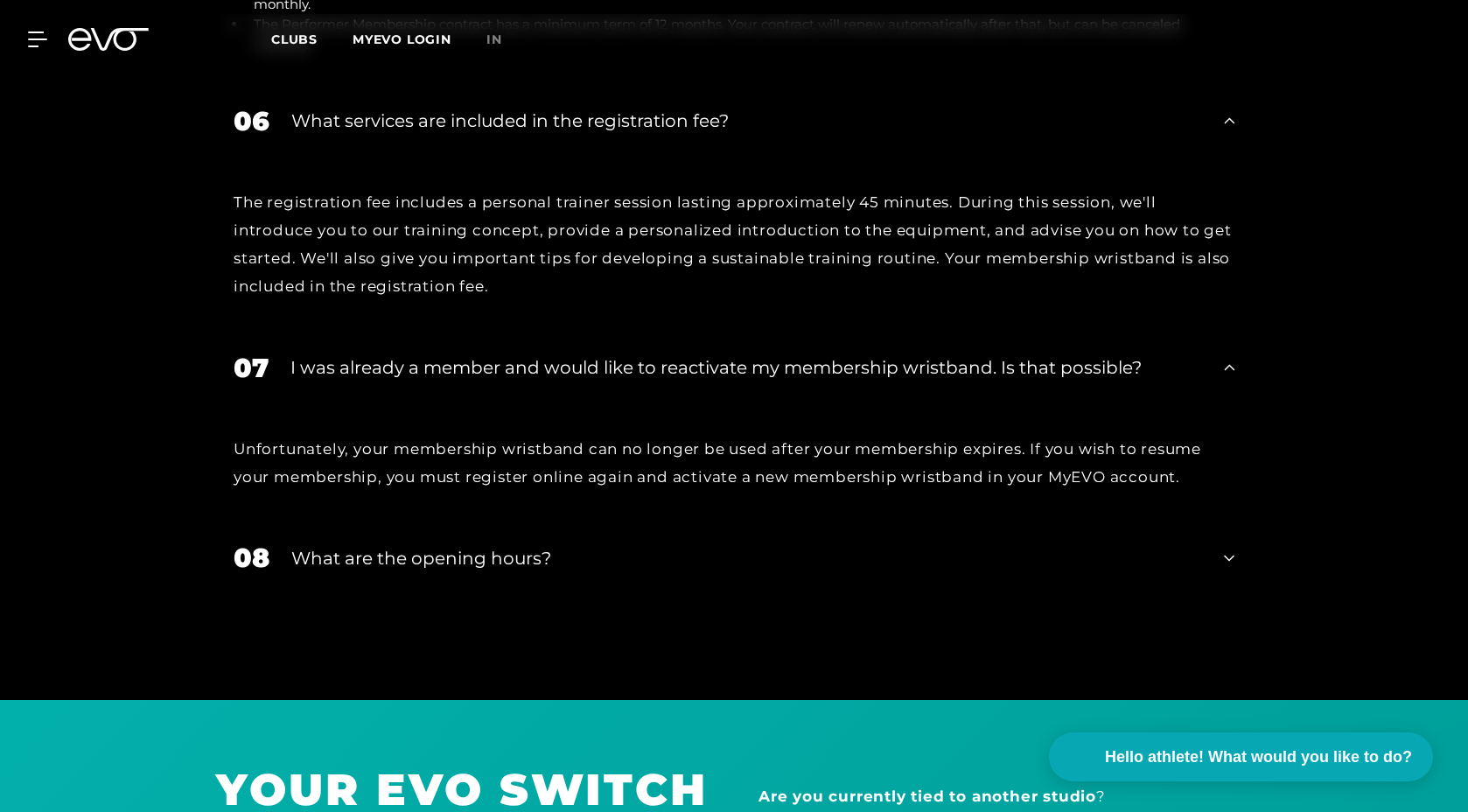
scroll to position [4065, 0]
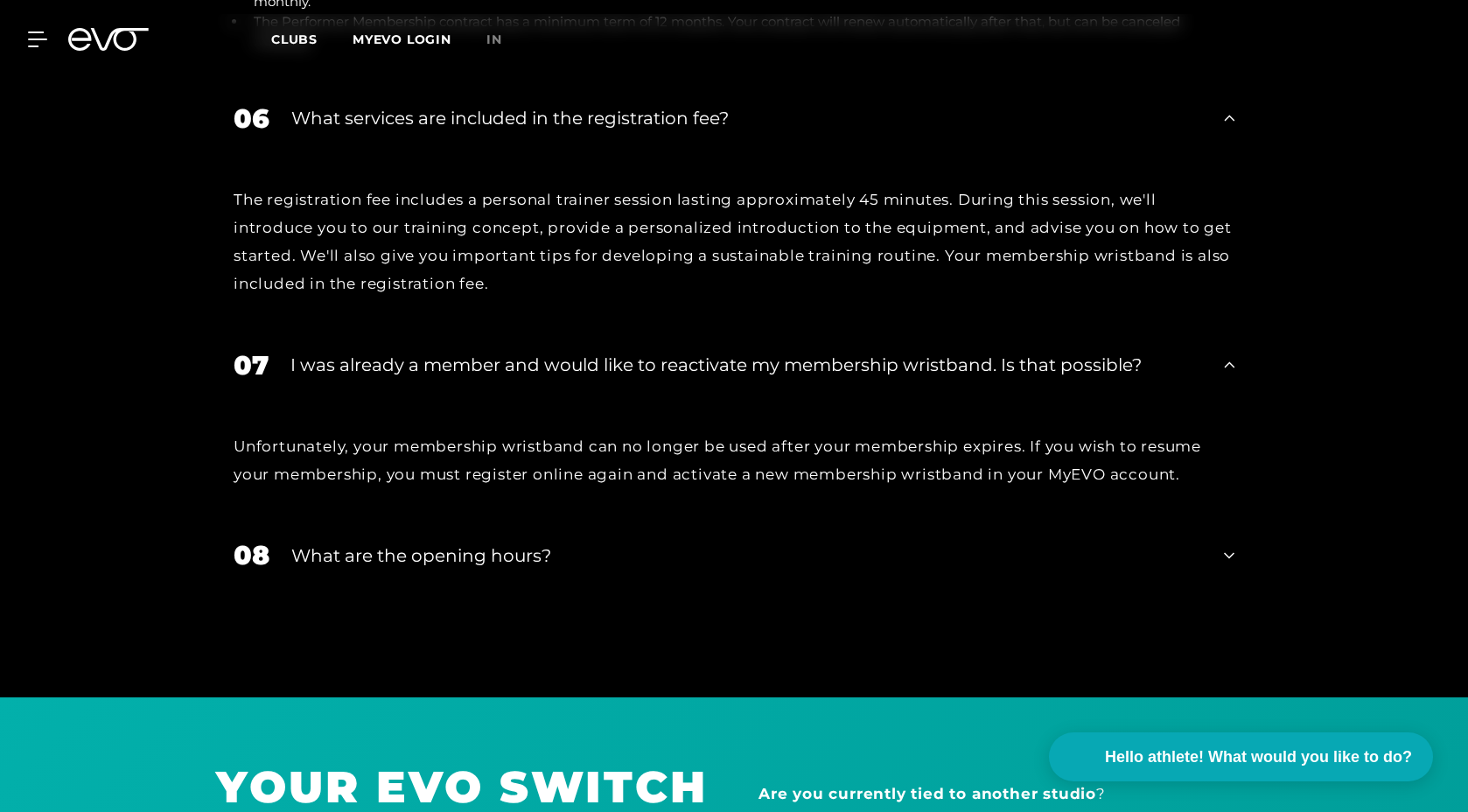
click at [796, 402] on div "Unfortunately, your membership wristband can no longer be used after your membe…" at bounding box center [734, 461] width 1036 height 117
click at [805, 543] on div "What are the opening hours?" at bounding box center [747, 555] width 911 height 26
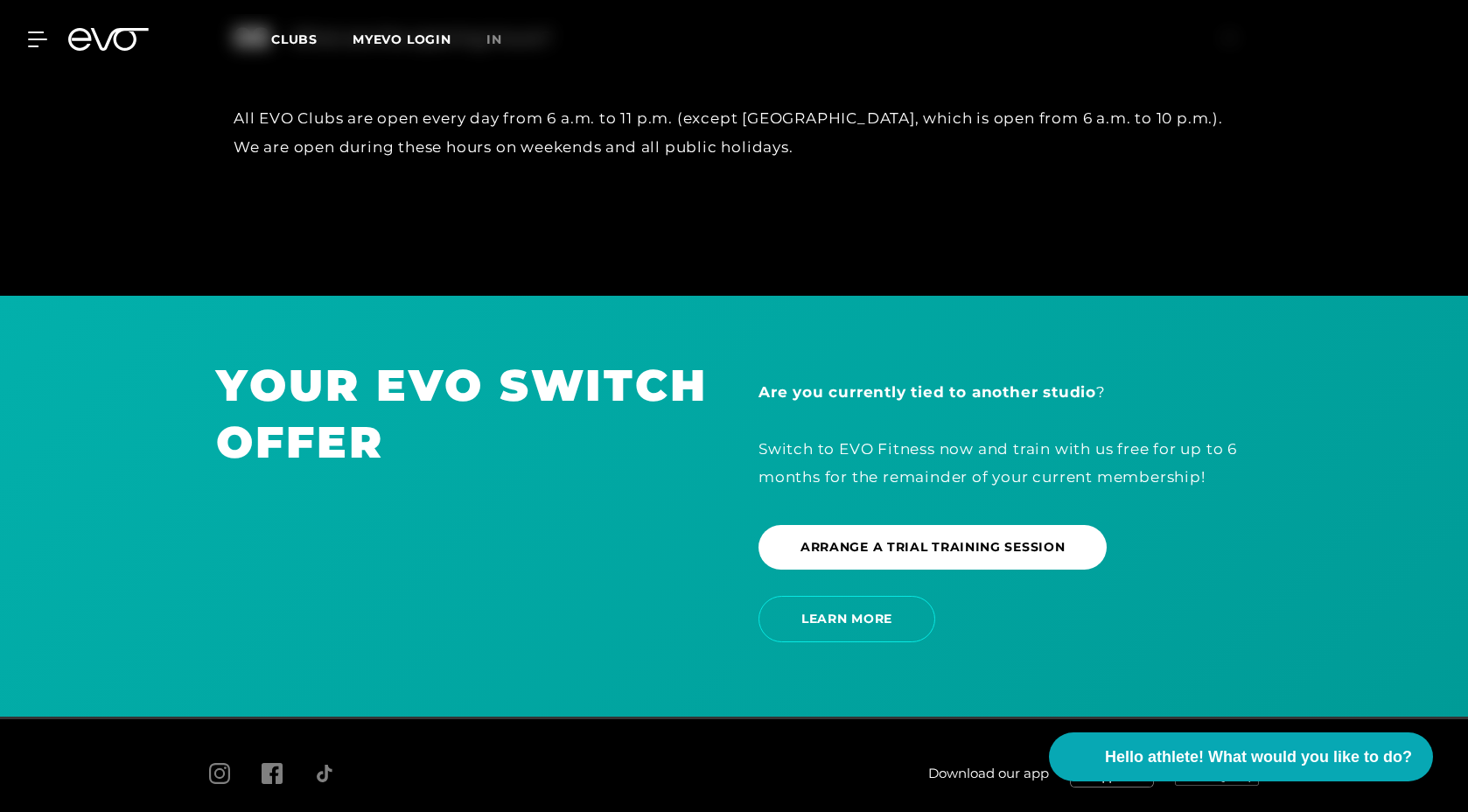
scroll to position [4580, 0]
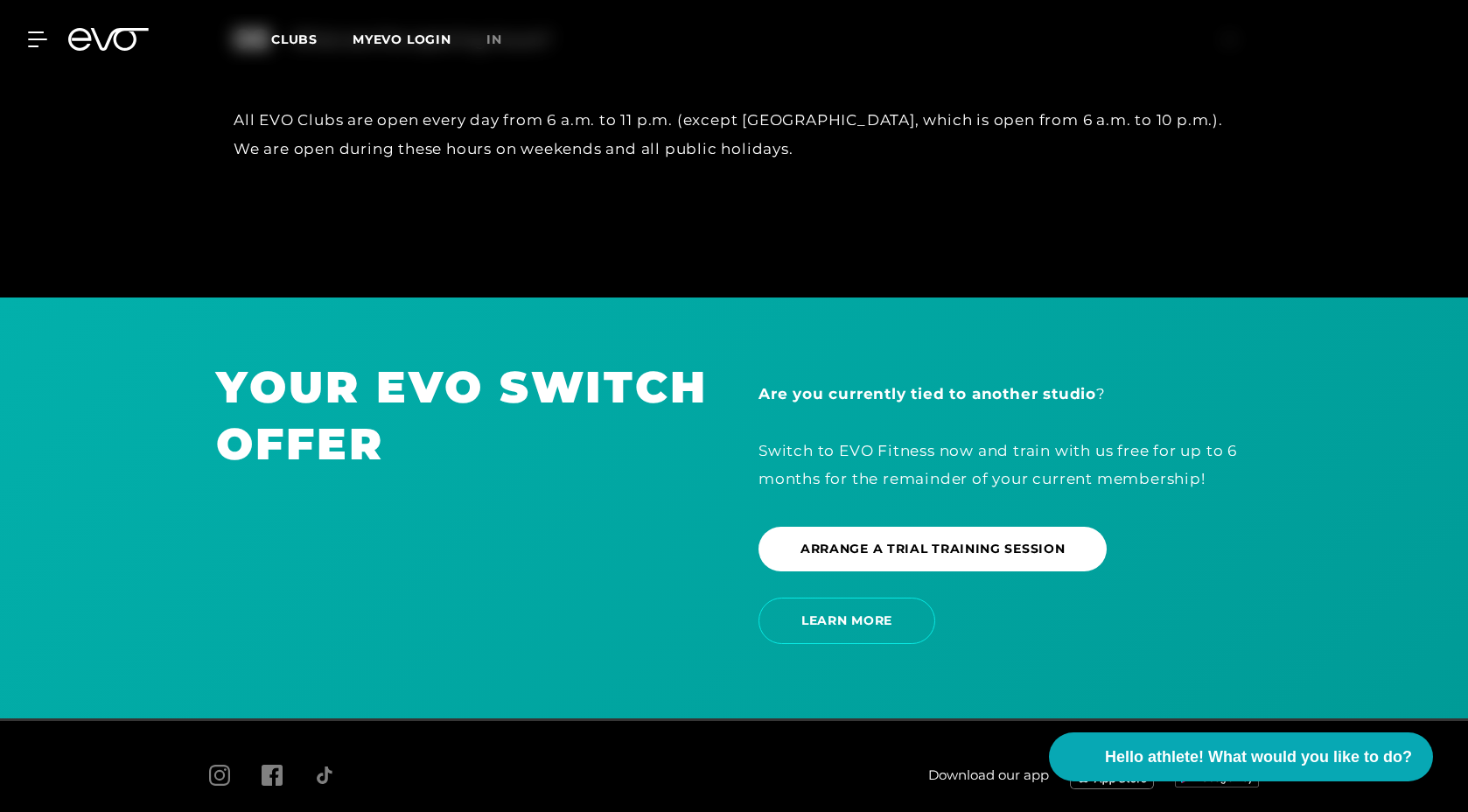
click at [735, 443] on div "Are you currently tied to another studio ? Switch to EVO Fitness now and train …" at bounding box center [1005, 508] width 543 height 299
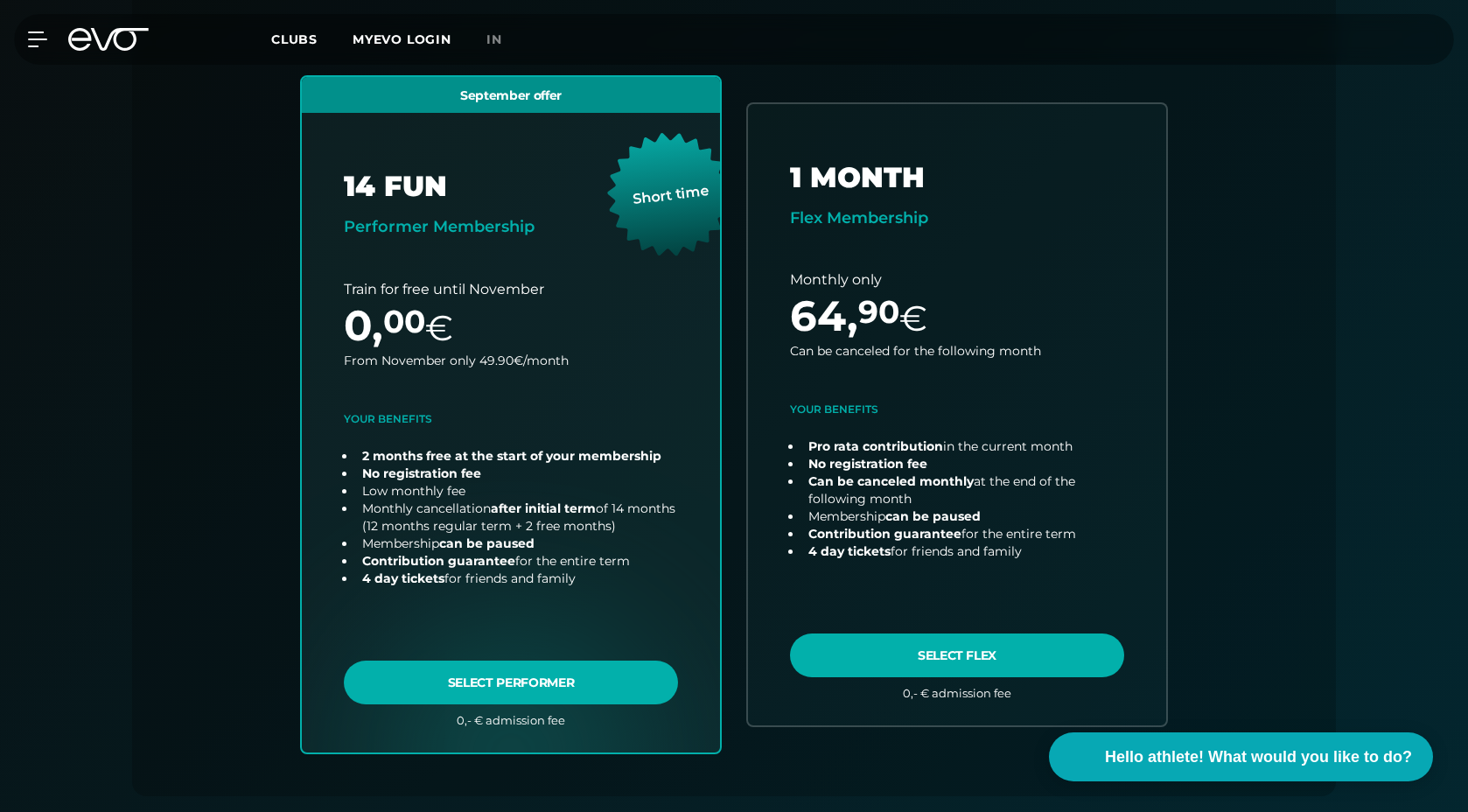
scroll to position [483, 0]
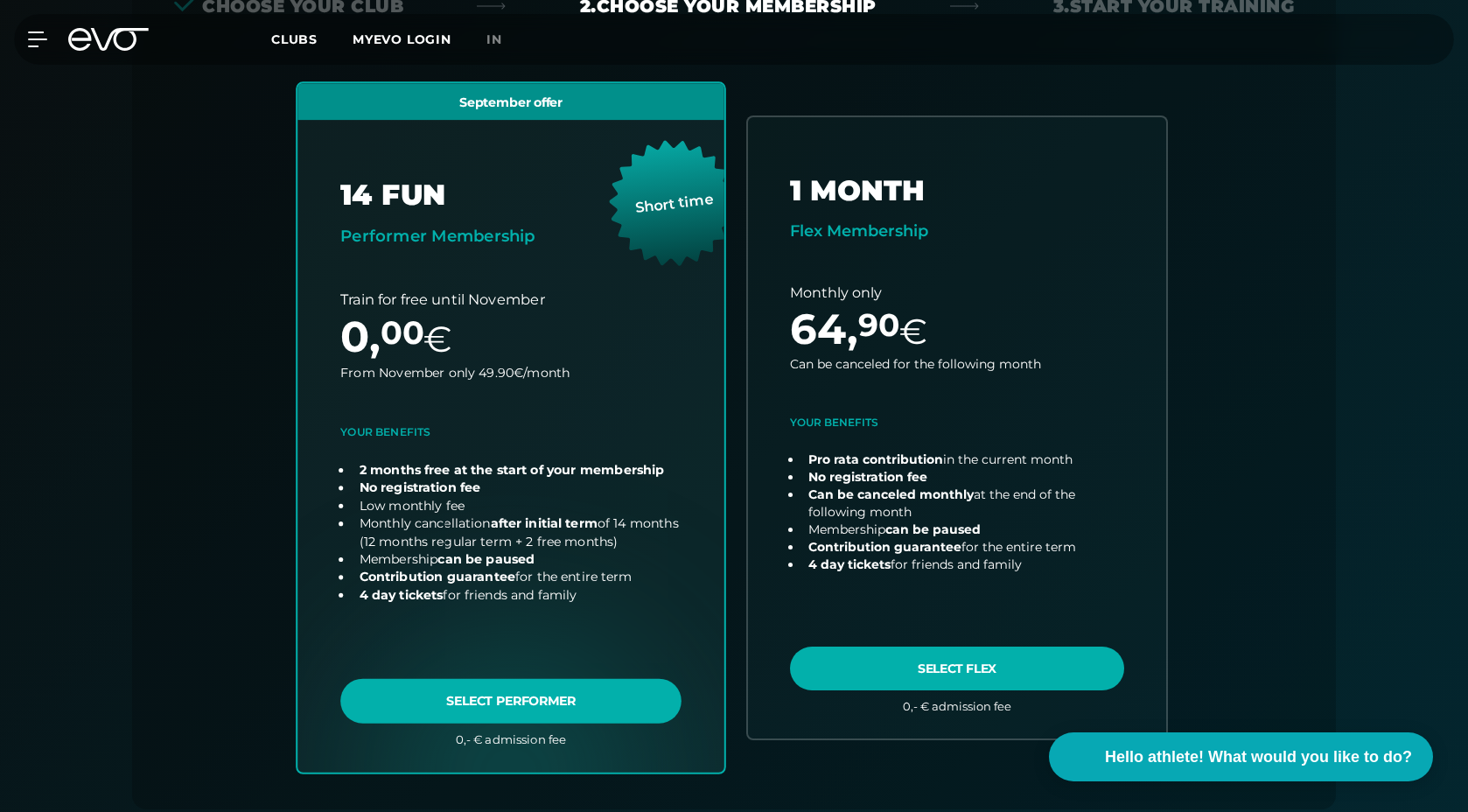
click at [518, 683] on link "choose plan" at bounding box center [511, 427] width 427 height 688
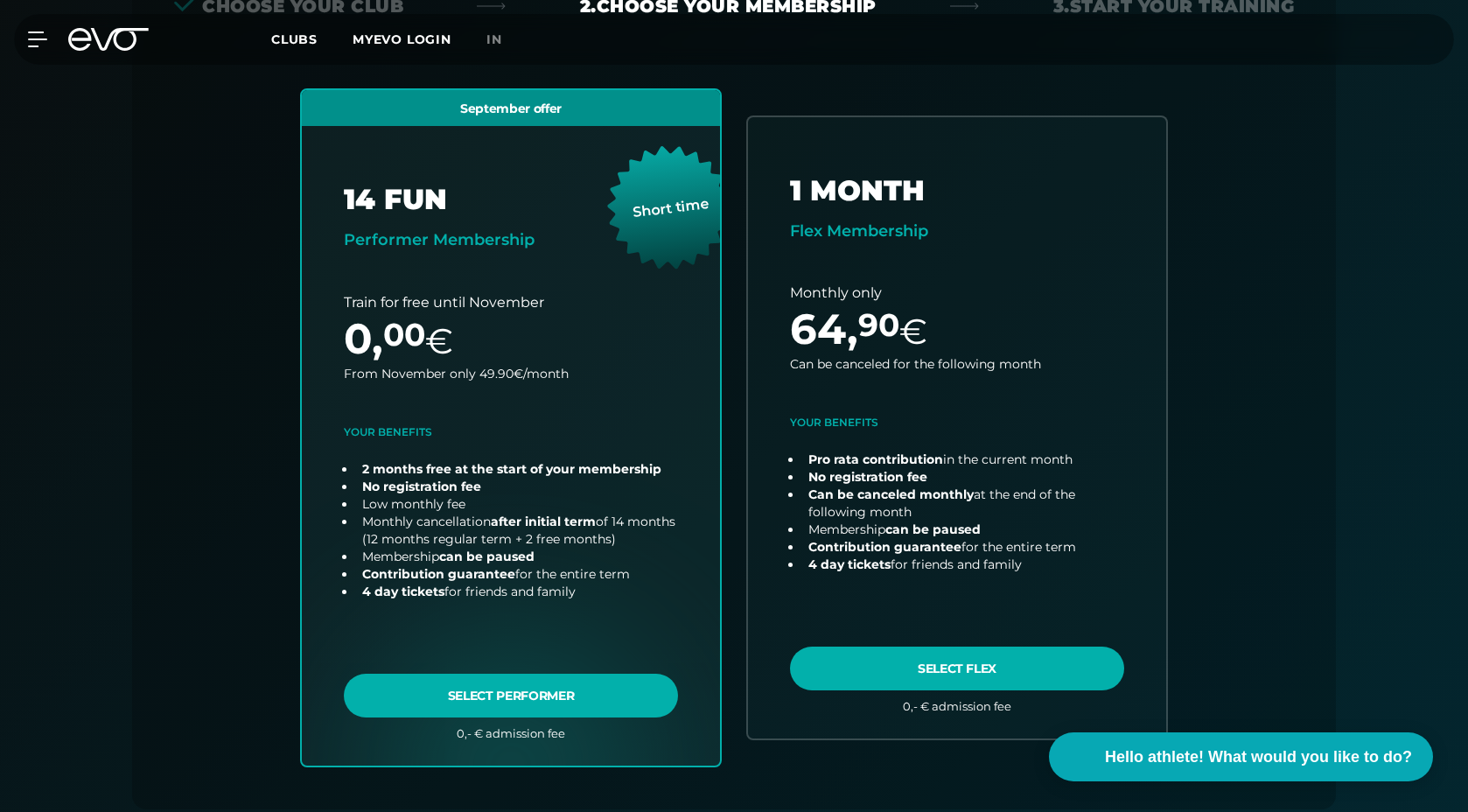
click at [731, 370] on div "September offer 14 FUN Performer Membership Short time Train for free until Nov…" at bounding box center [734, 449] width 896 height 721
click at [1201, 244] on div "Alle Clubs 11 [GEOGRAPHIC_DATA] 3 [GEOGRAPHIC_DATA] 2 [GEOGRAPHIC_DATA] 4 [GEOG…" at bounding box center [734, 449] width 1120 height 721
